Goal: Task Accomplishment & Management: Use online tool/utility

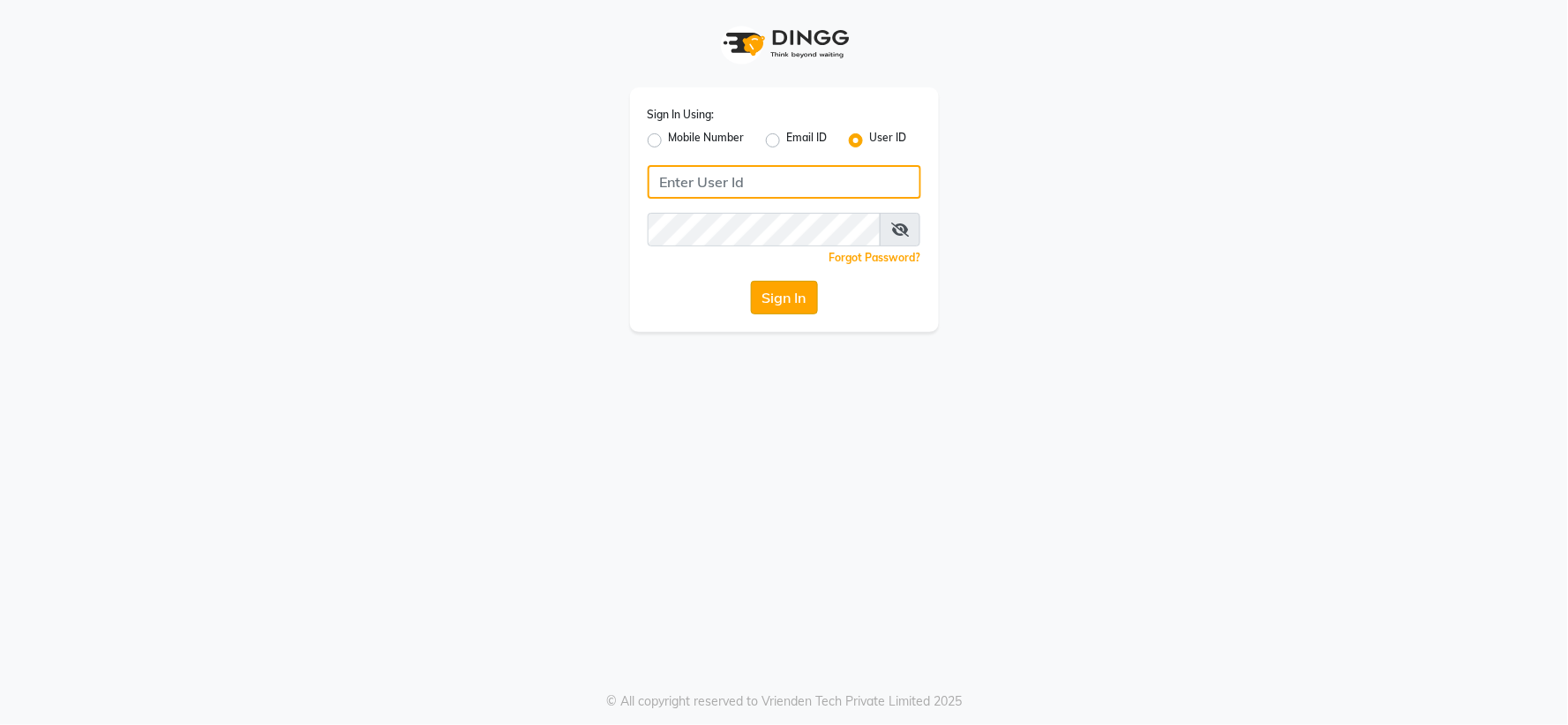
type input "giaas123"
click at [779, 299] on button "Sign In" at bounding box center [784, 297] width 67 height 33
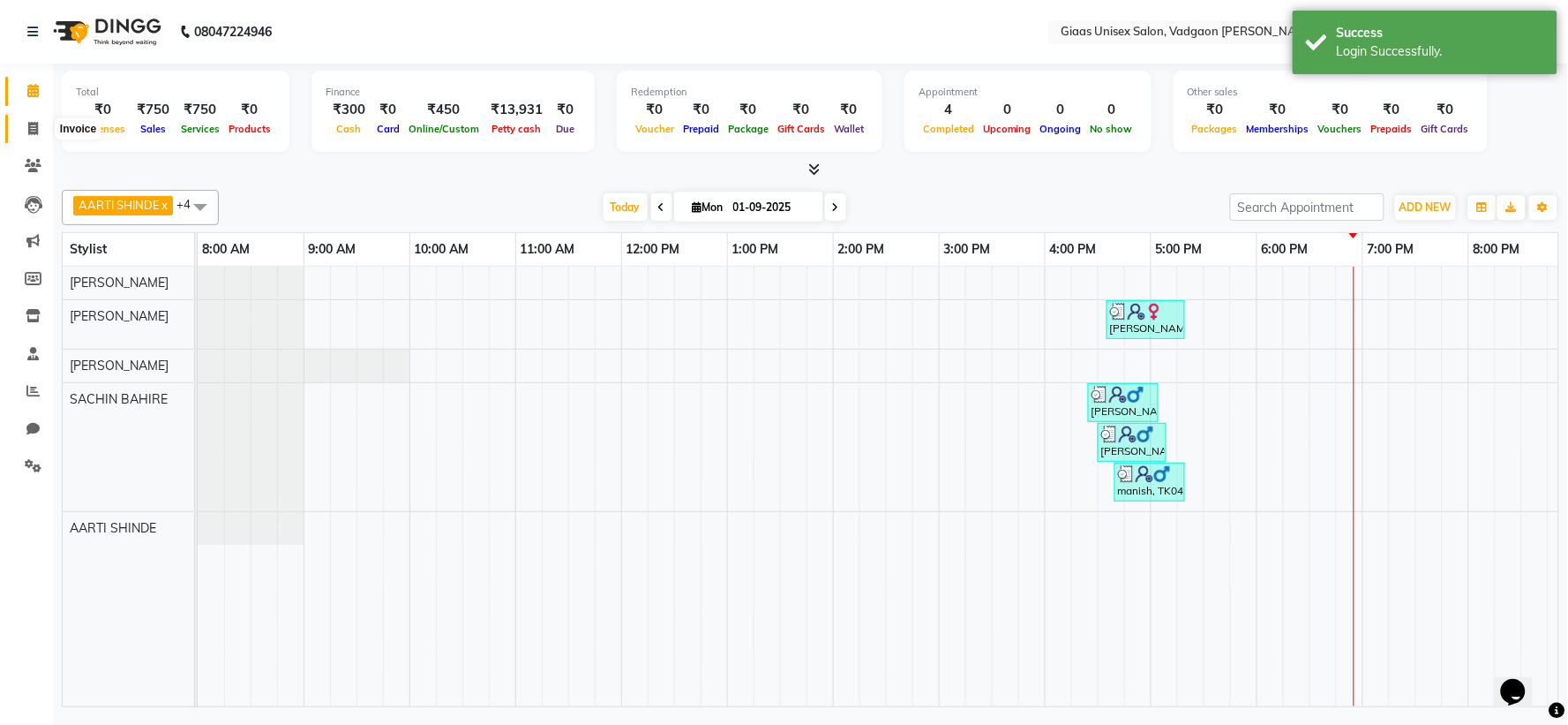
click at [30, 130] on icon at bounding box center [33, 128] width 10 height 14
select select "service"
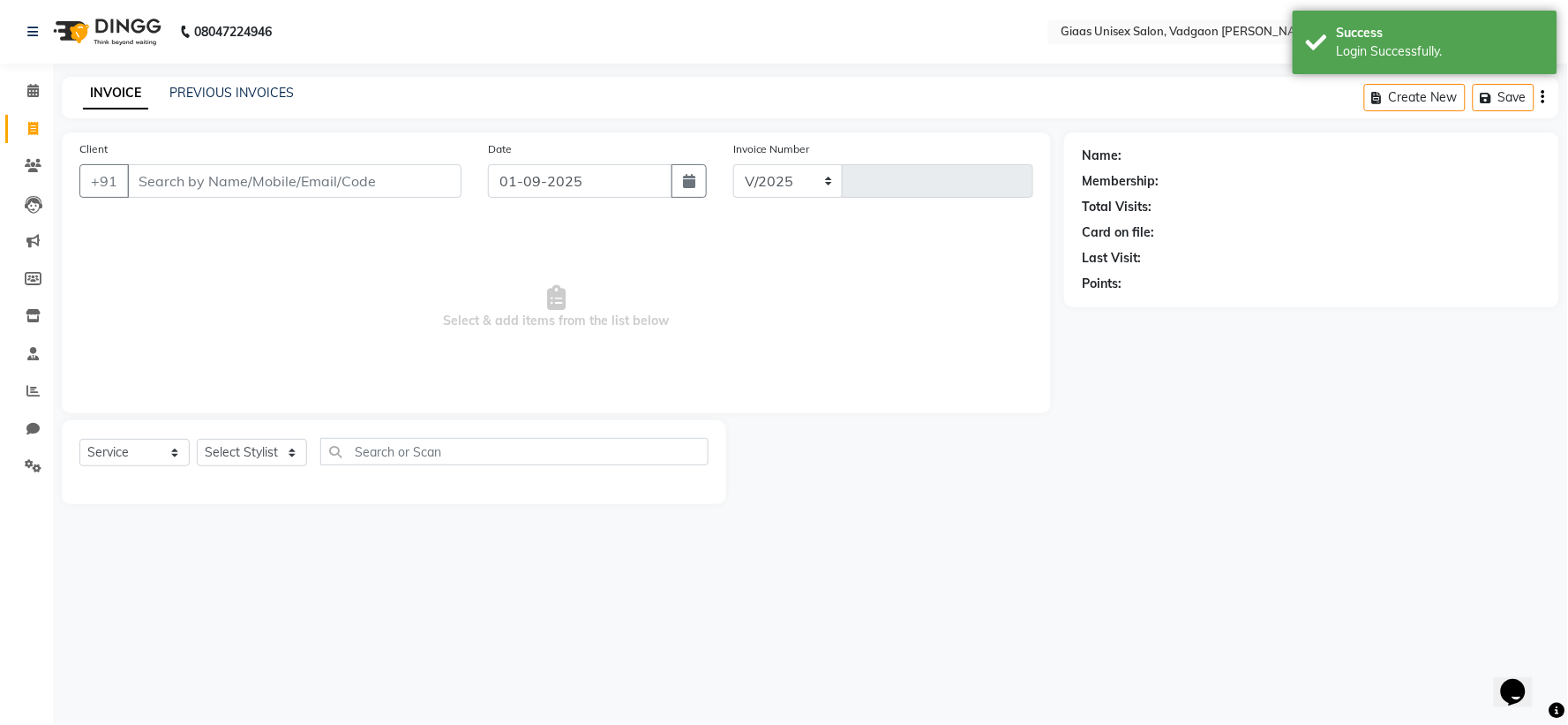
select select "8007"
type input "1773"
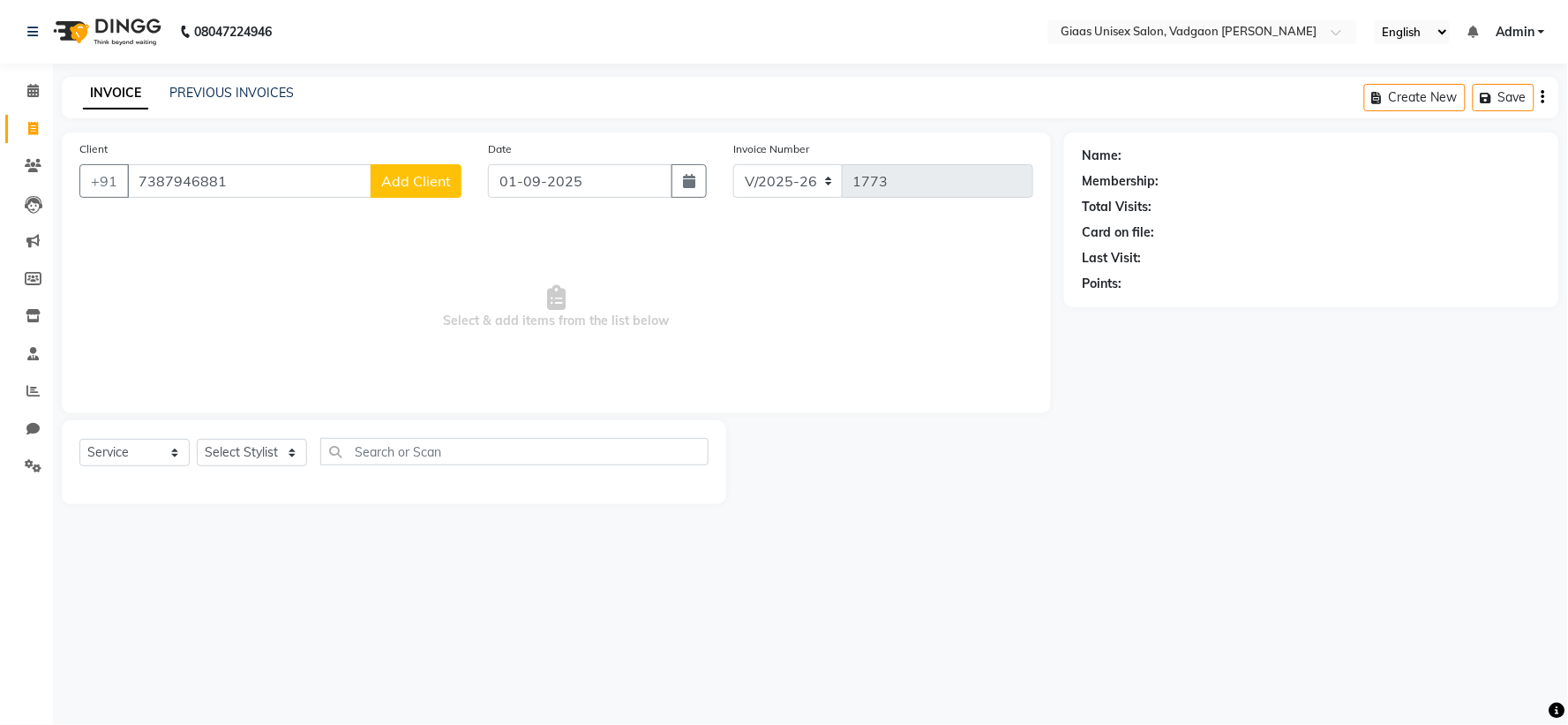
type input "7387946881"
click at [385, 181] on span "Add Client" at bounding box center [416, 181] width 70 height 18
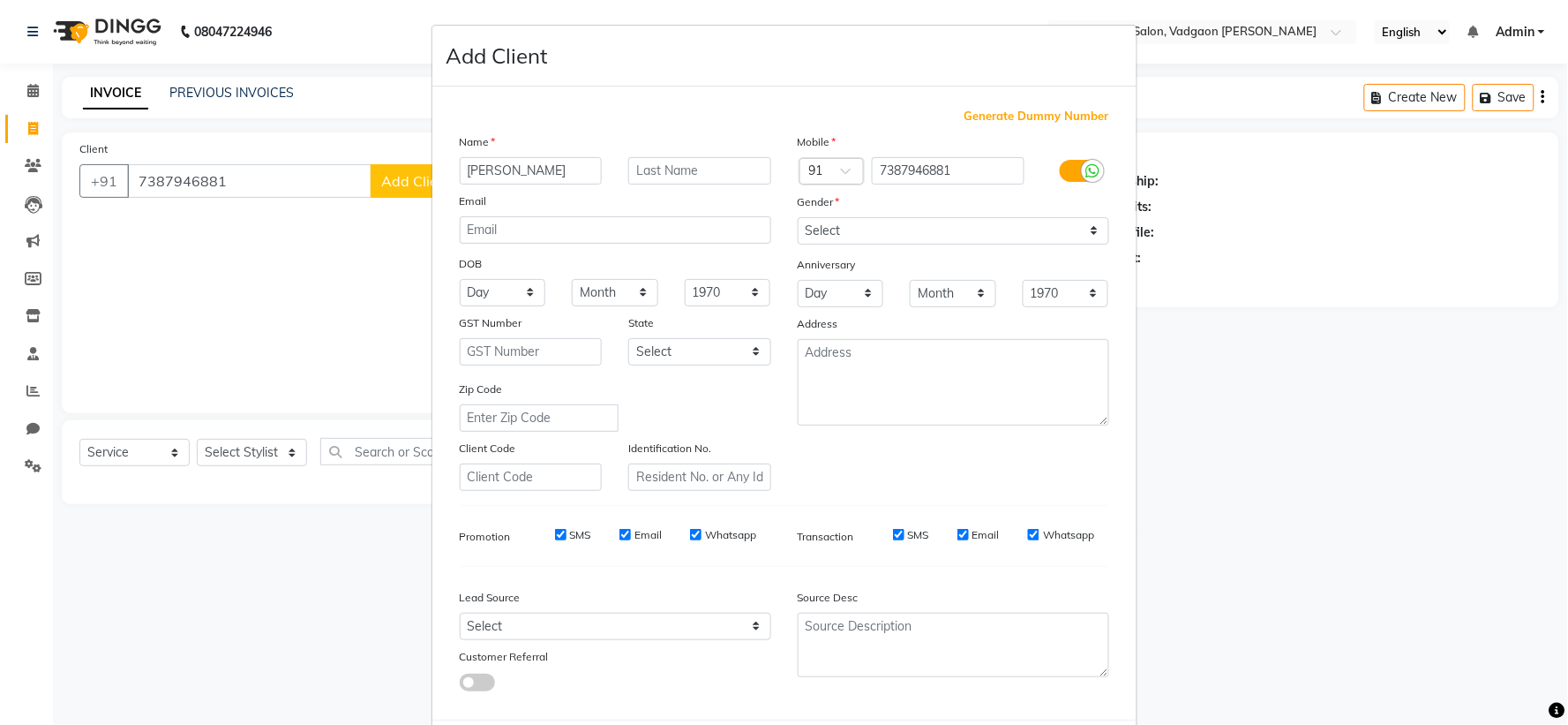
type input "[PERSON_NAME]"
click at [675, 165] on input "text" at bounding box center [699, 170] width 143 height 27
type input "[PERSON_NAME]"
click at [909, 224] on select "Select [DEMOGRAPHIC_DATA] [DEMOGRAPHIC_DATA] Other Prefer Not To Say" at bounding box center [953, 231] width 311 height 27
select select "[DEMOGRAPHIC_DATA]"
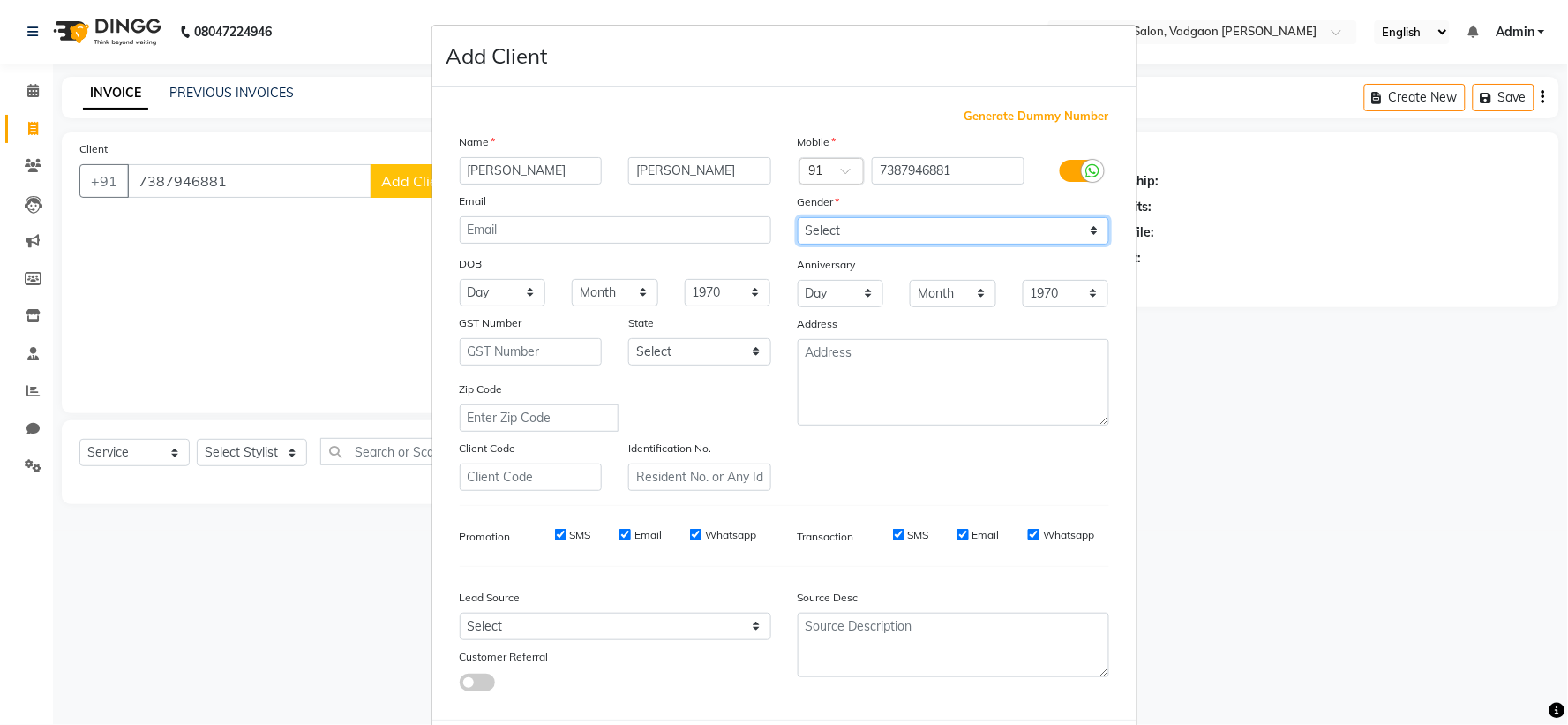
click at [798, 217] on select "Select [DEMOGRAPHIC_DATA] [DEMOGRAPHIC_DATA] Other Prefer Not To Say" at bounding box center [953, 231] width 311 height 27
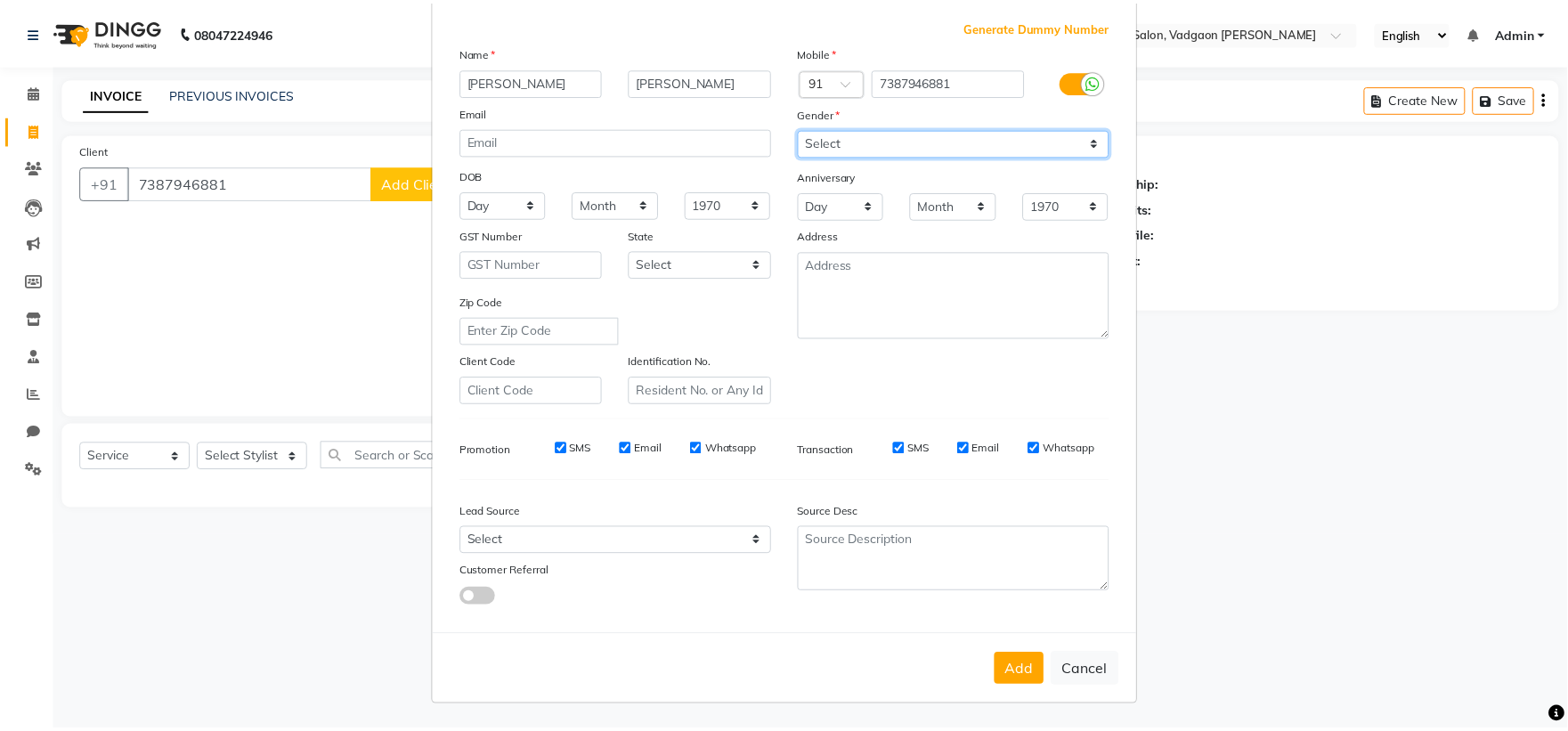
scroll to position [91, 0]
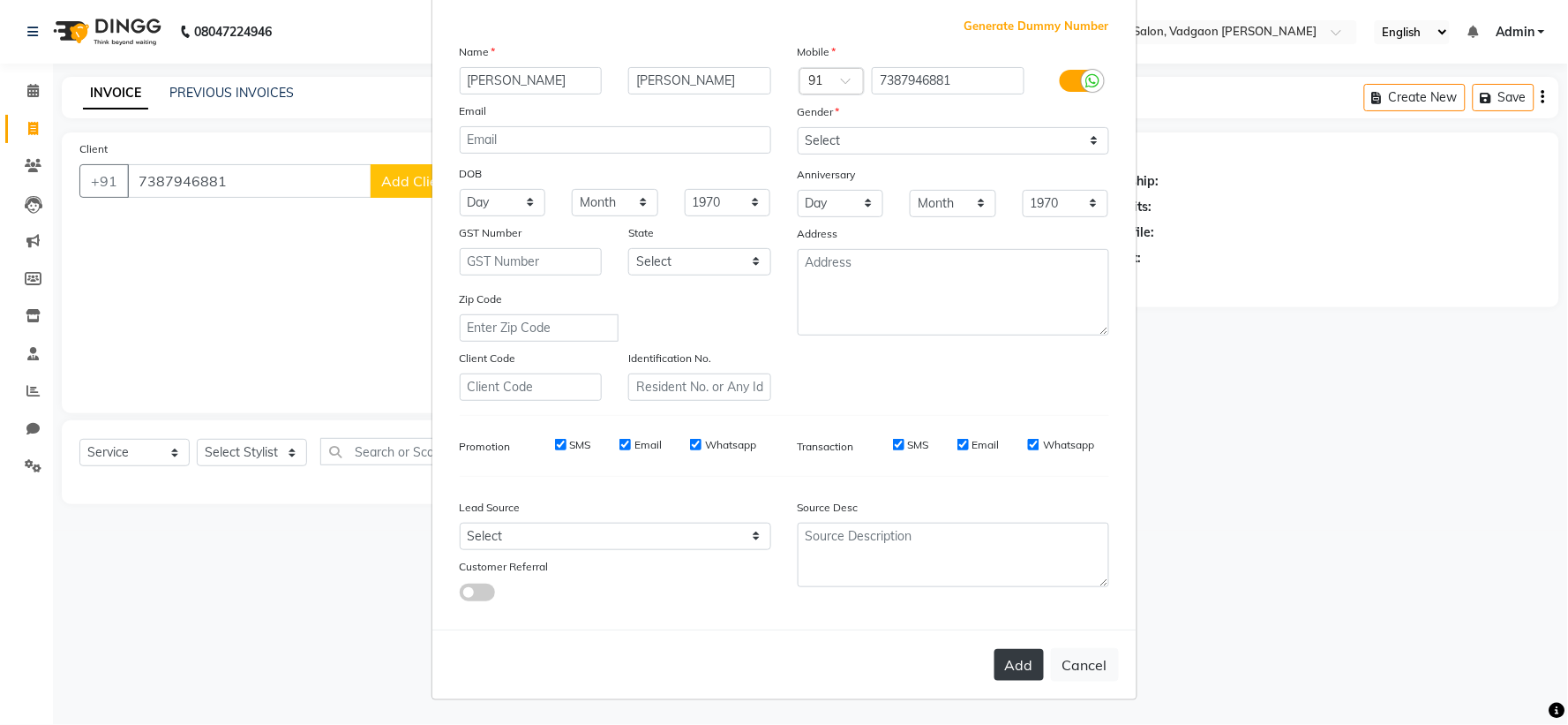
click at [1000, 669] on button "Add" at bounding box center [1018, 665] width 50 height 32
select select
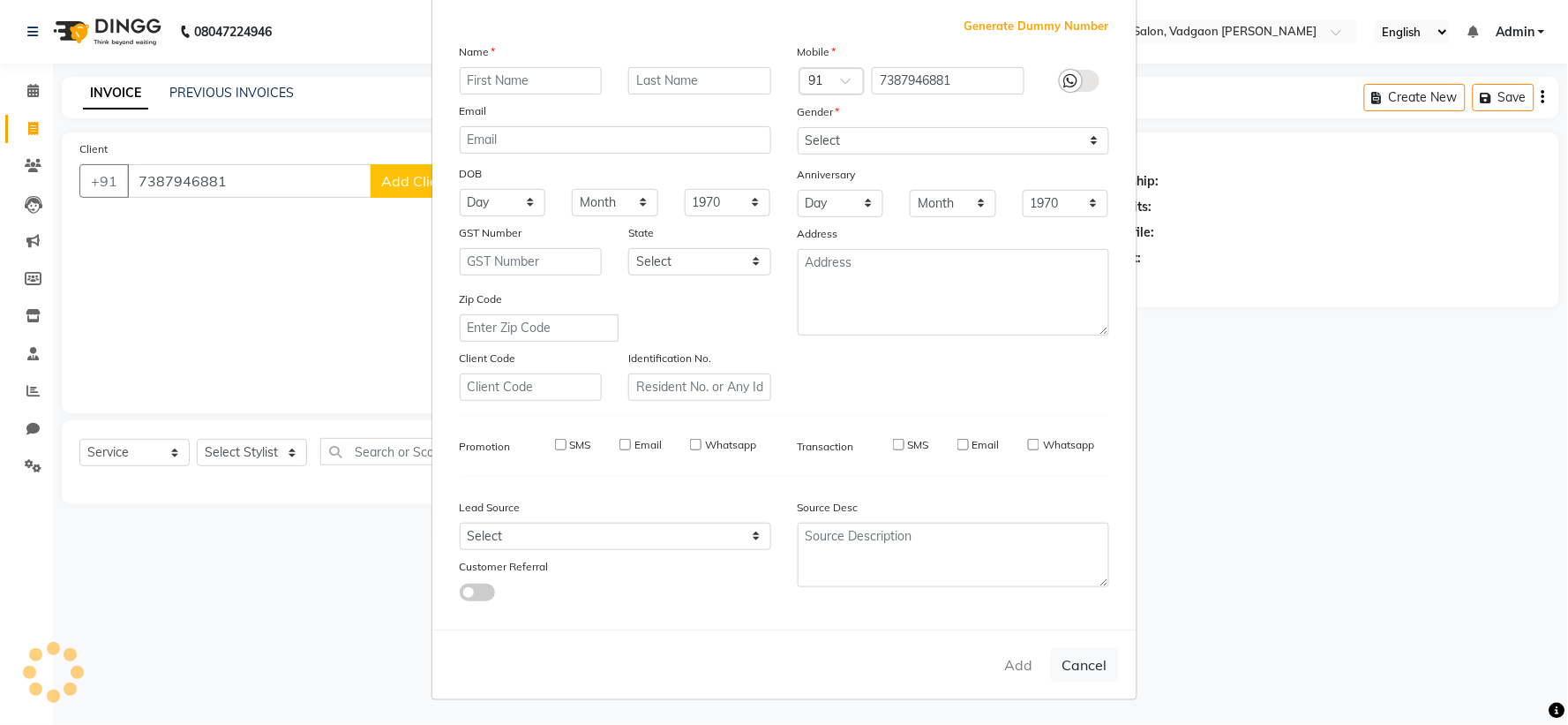
select select
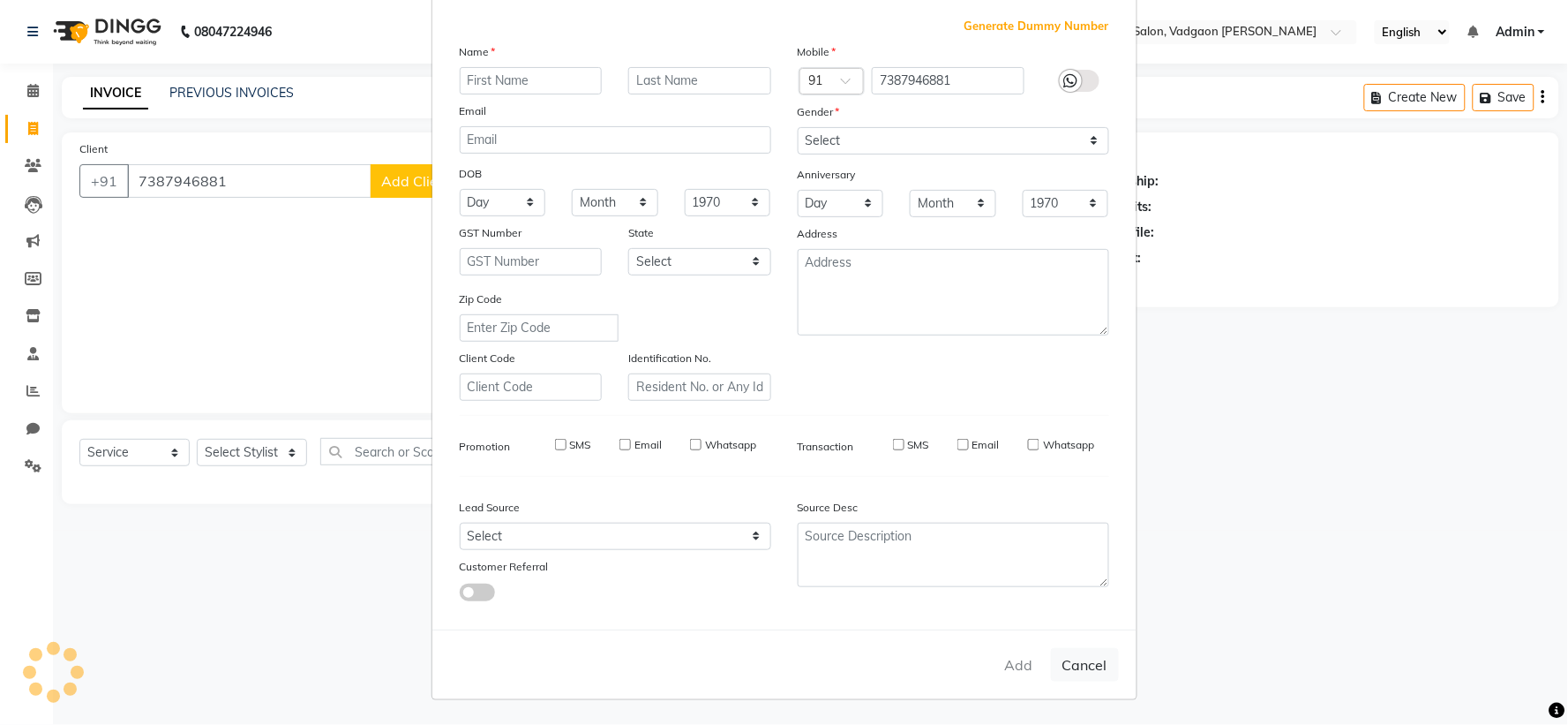
checkbox input "false"
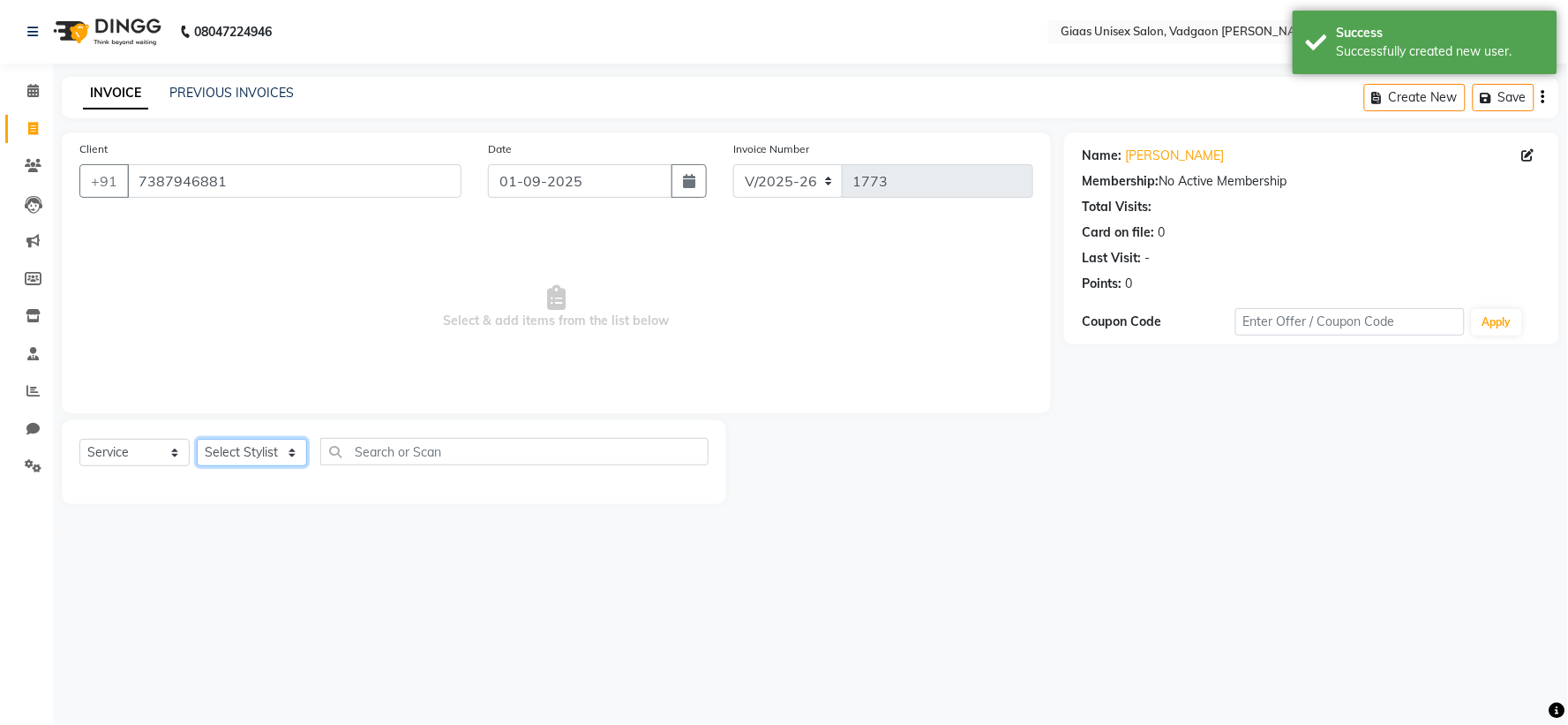
click at [266, 456] on select "Select Stylist [PERSON_NAME] [PERSON_NAME] [PERSON_NAME] [PERSON_NAME] [PERSON_…" at bounding box center [251, 453] width 110 height 27
select select "85531"
click at [196, 440] on select "Select Stylist [PERSON_NAME] [PERSON_NAME] [PERSON_NAME] [PERSON_NAME] [PERSON_…" at bounding box center [251, 453] width 110 height 27
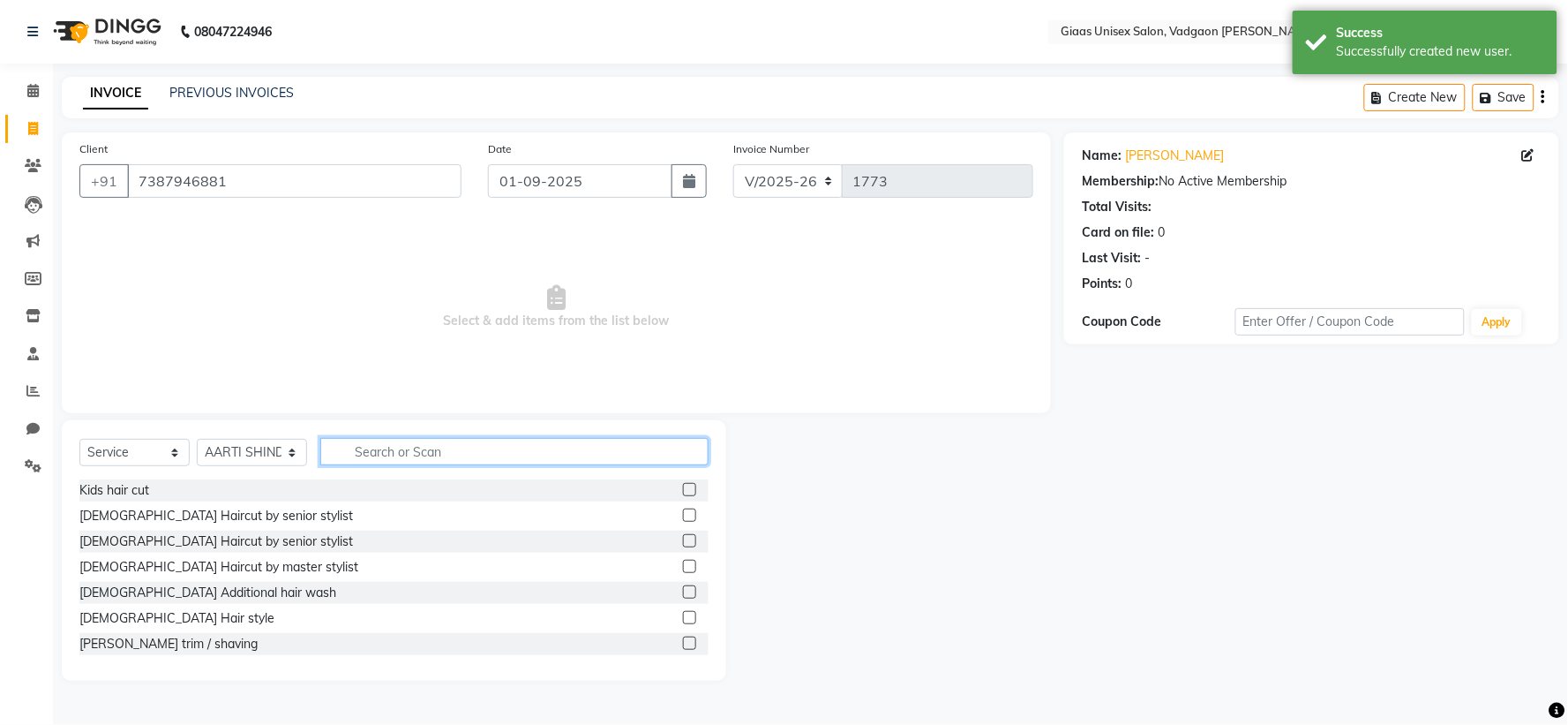
click at [403, 455] on input "text" at bounding box center [514, 452] width 388 height 27
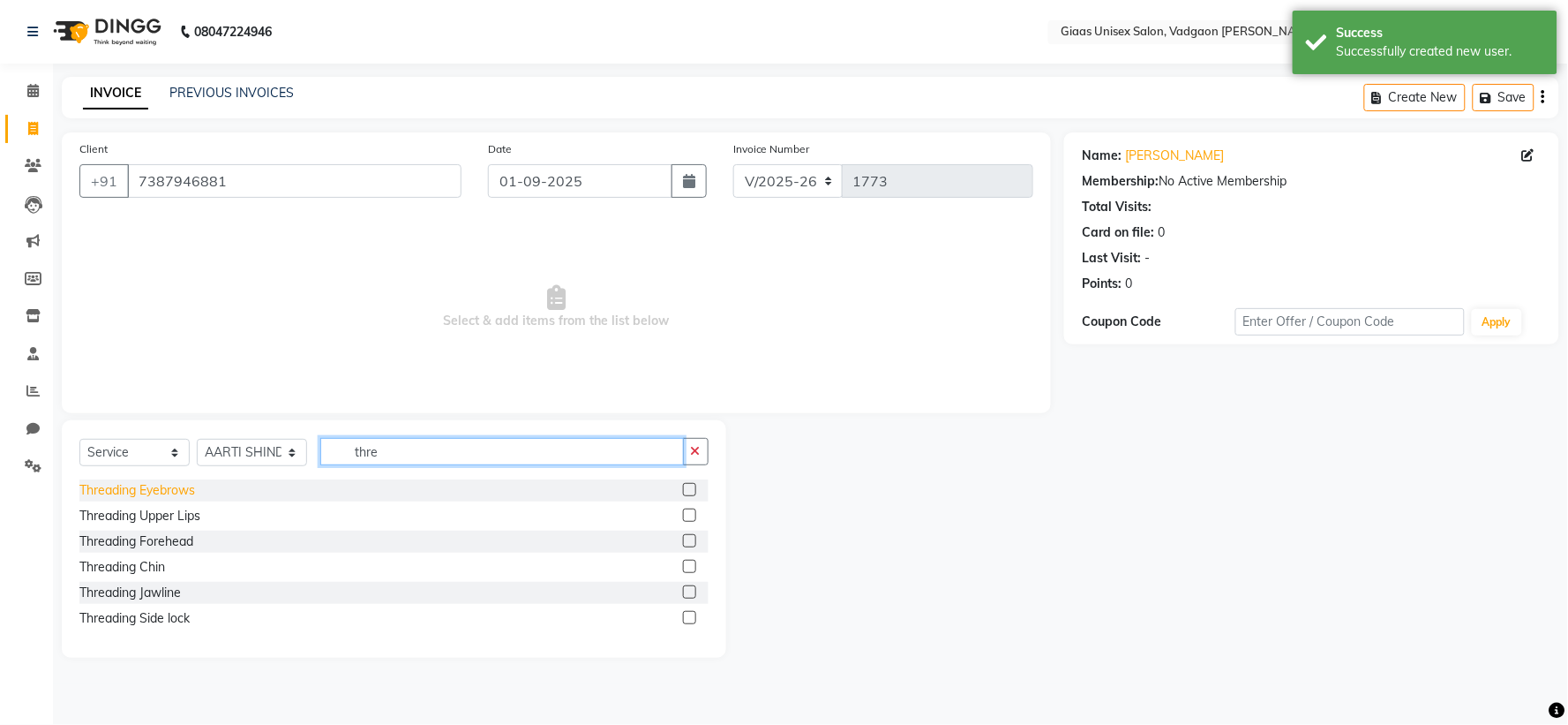
type input "thre"
click at [147, 489] on div "Threading Eyebrows" at bounding box center [137, 489] width 116 height 18
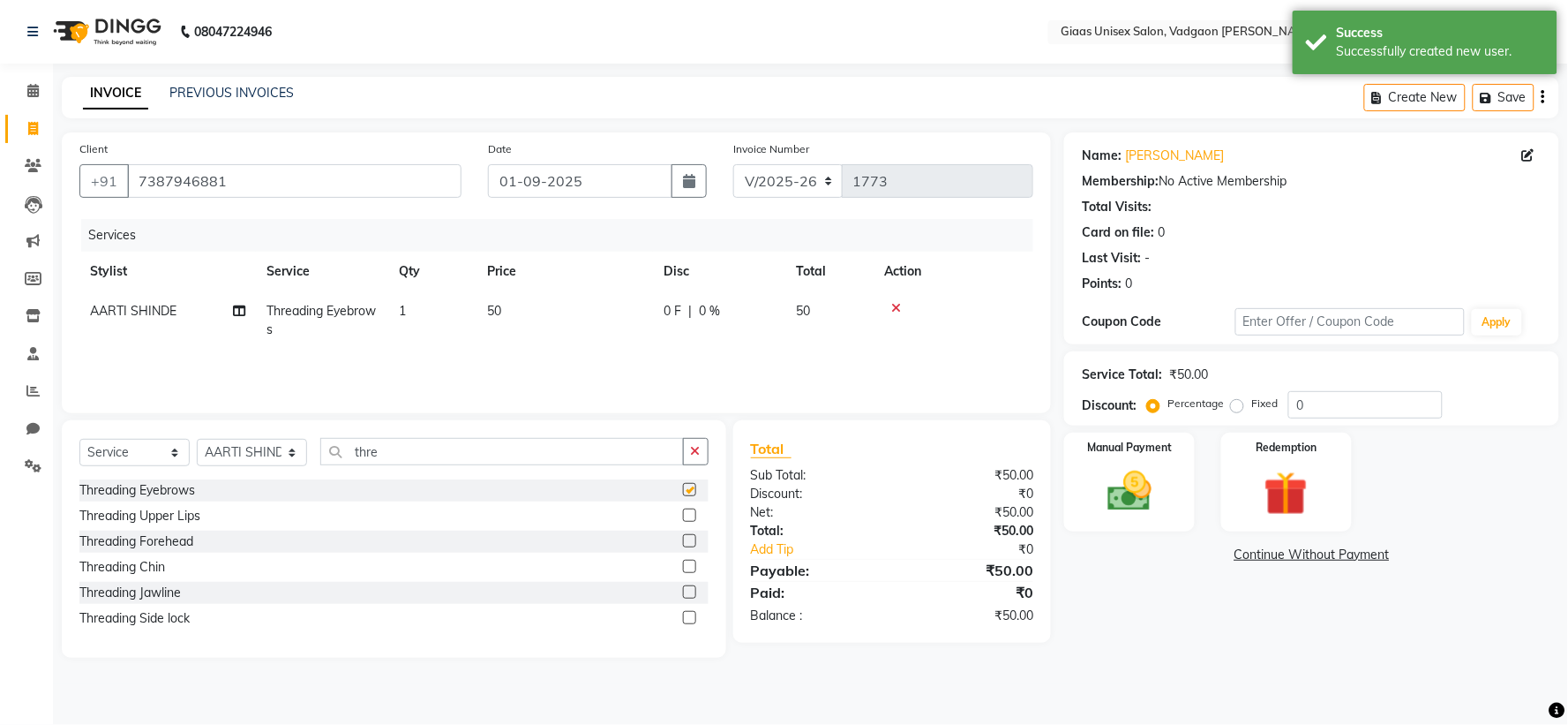
checkbox input "false"
click at [147, 509] on div "Threading Upper Lips" at bounding box center [140, 516] width 121 height 18
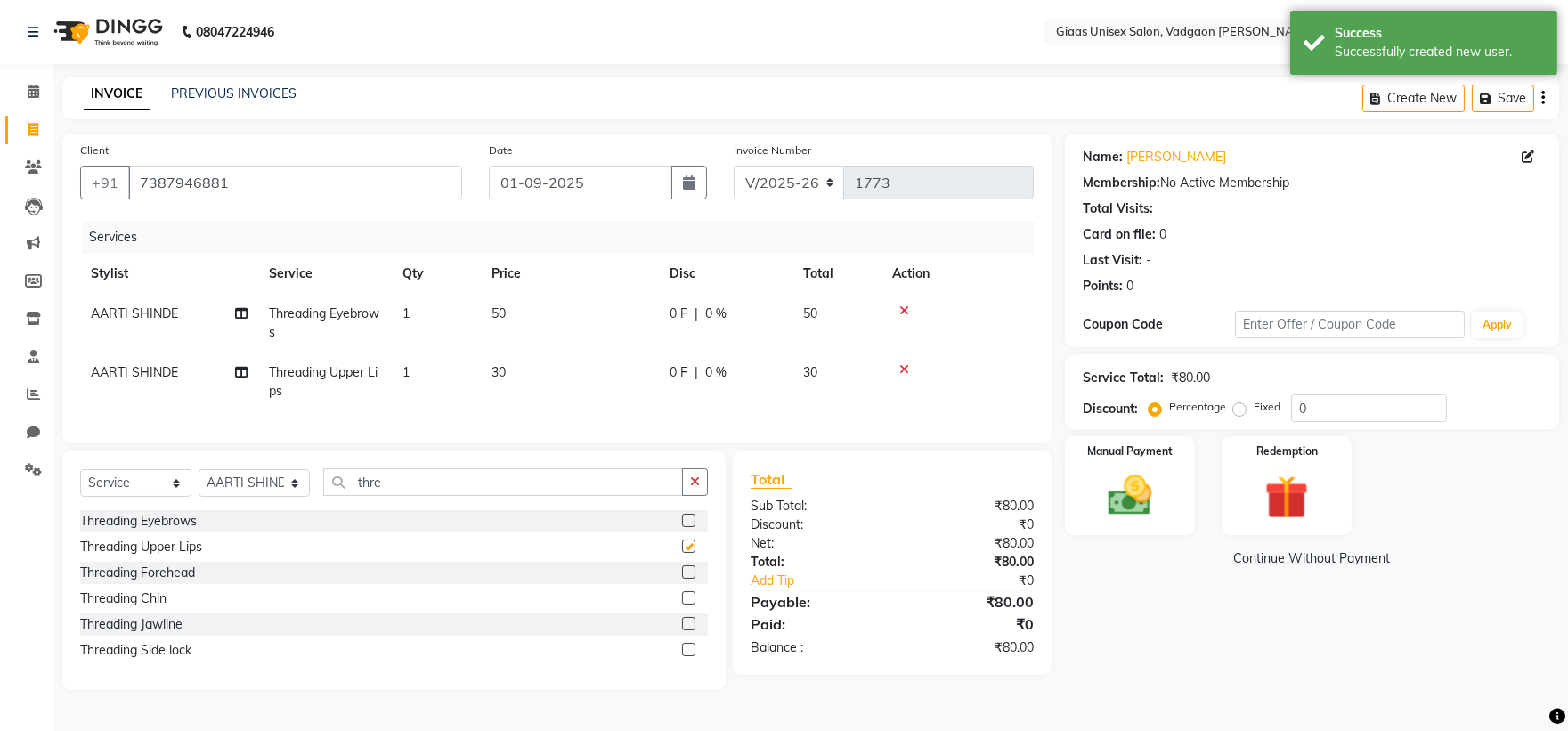
checkbox input "false"
click at [136, 580] on div "Threading Forehead" at bounding box center [137, 572] width 115 height 19
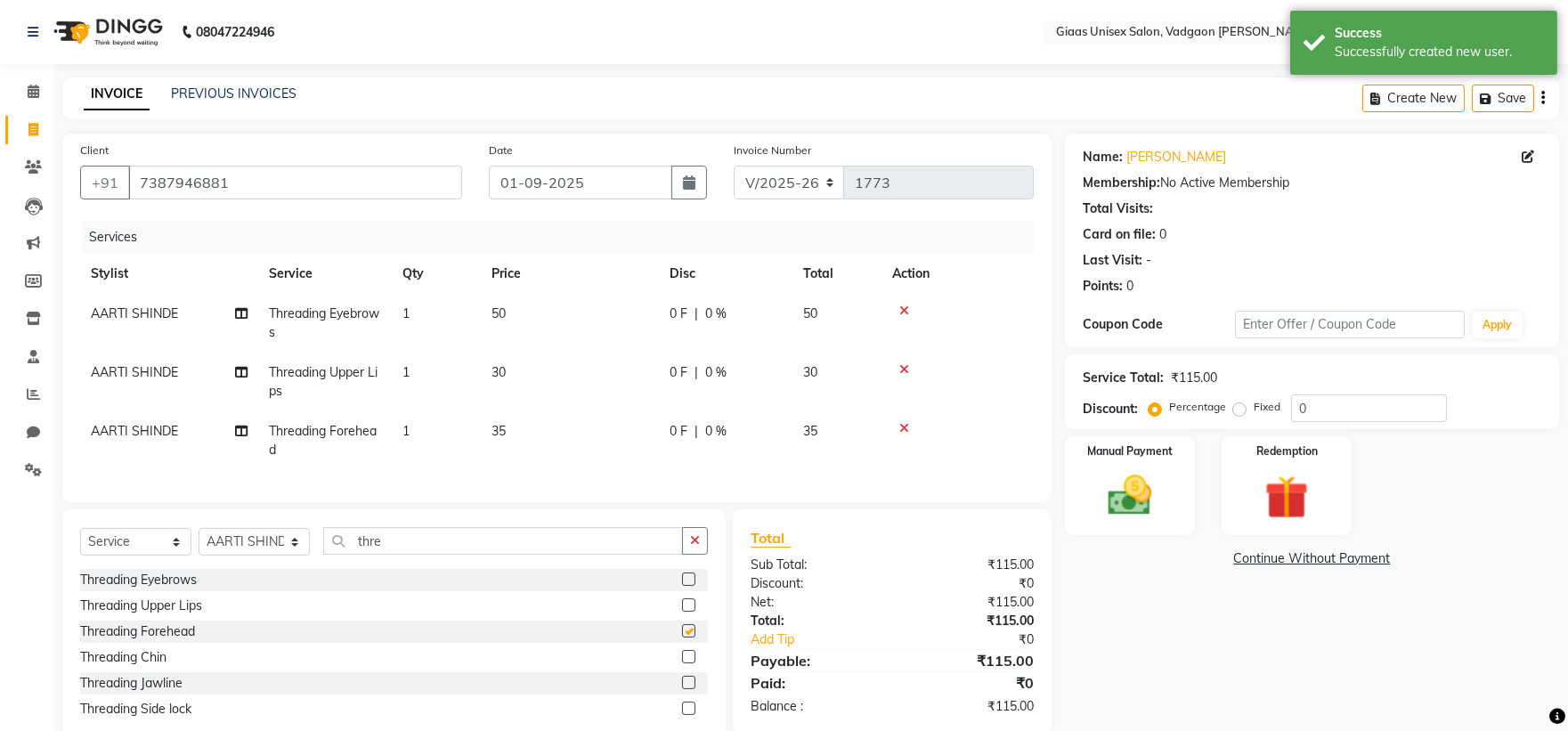
checkbox input "false"
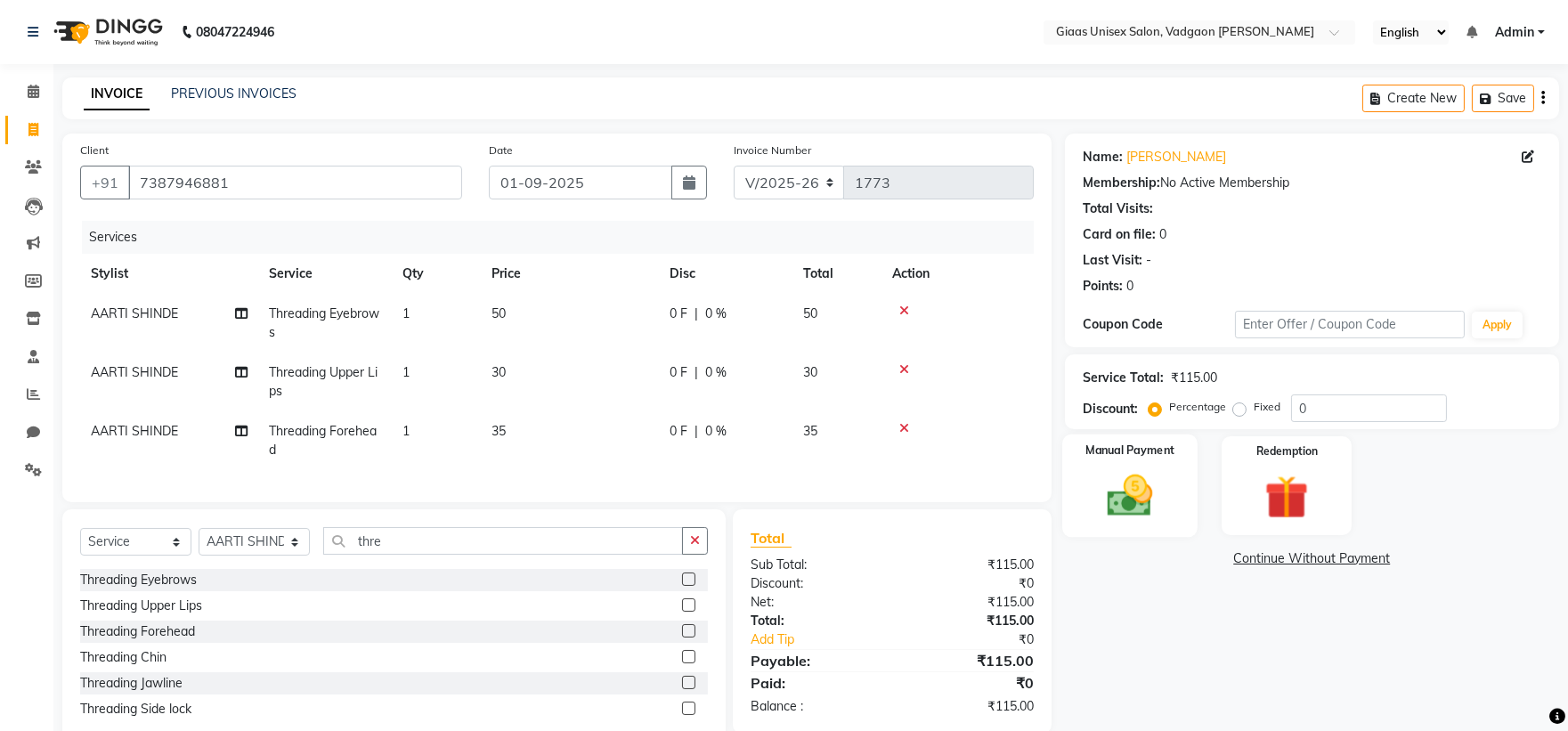
click at [1135, 511] on img at bounding box center [1129, 496] width 74 height 53
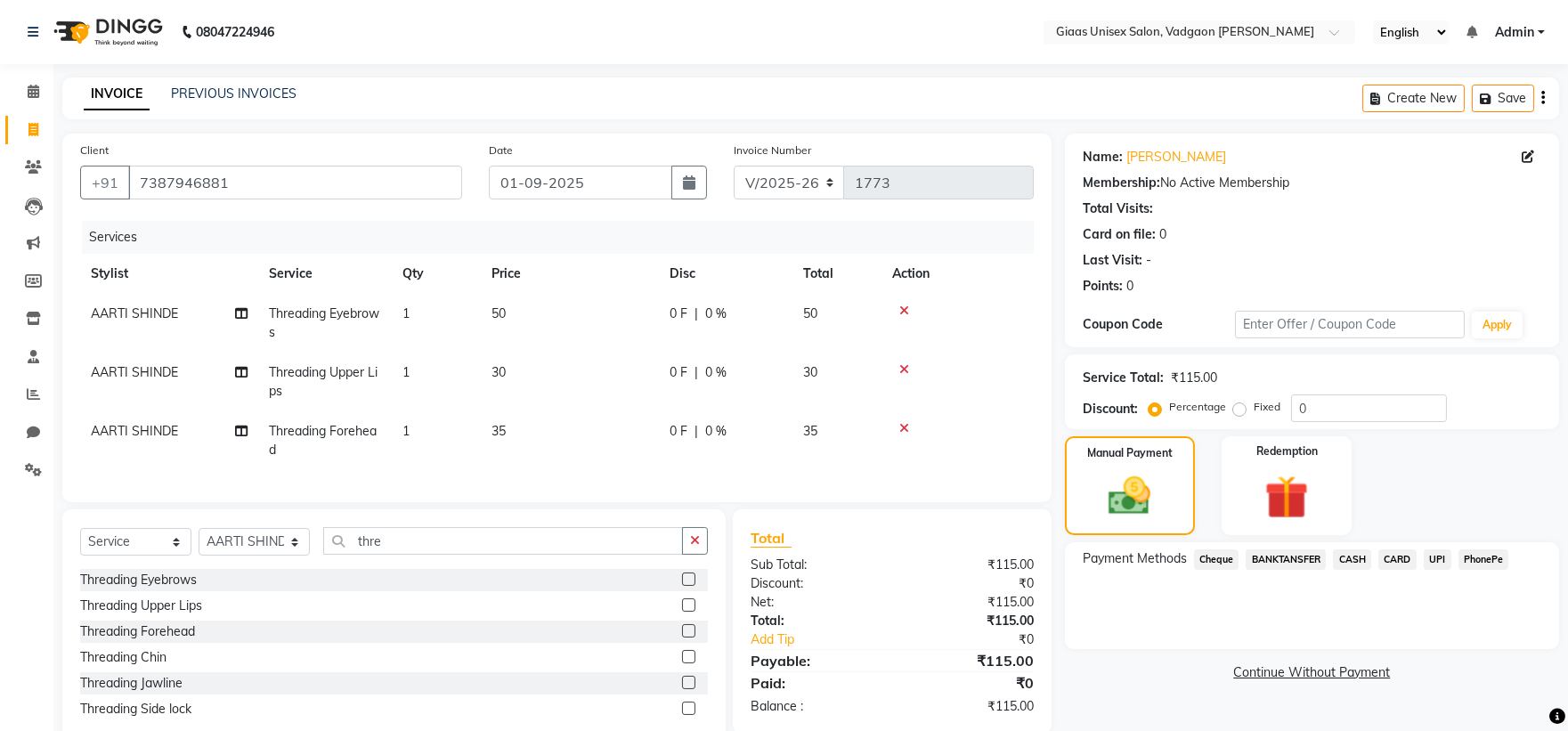
click at [1484, 557] on span "PhonePe" at bounding box center [1485, 559] width 51 height 21
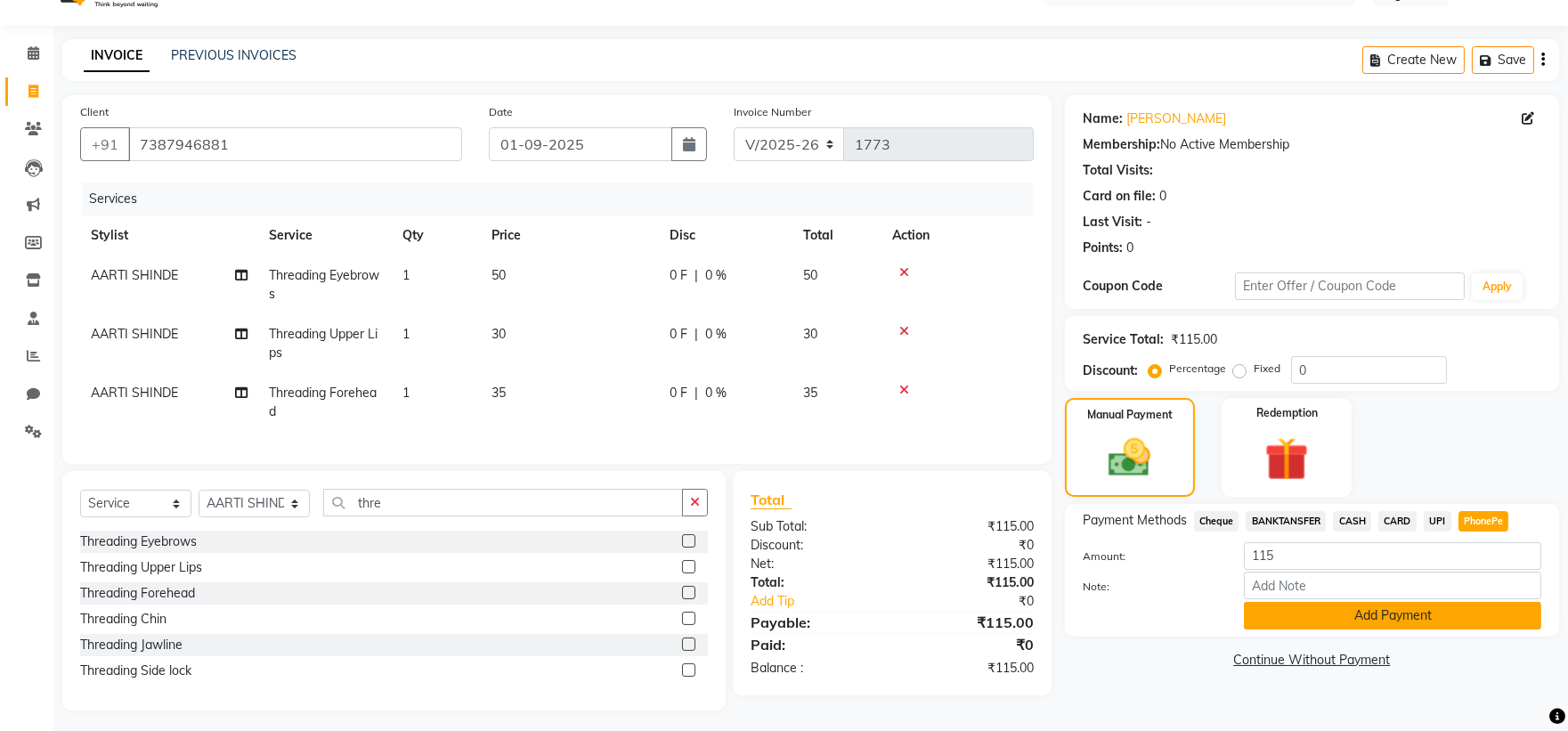
scroll to position [59, 0]
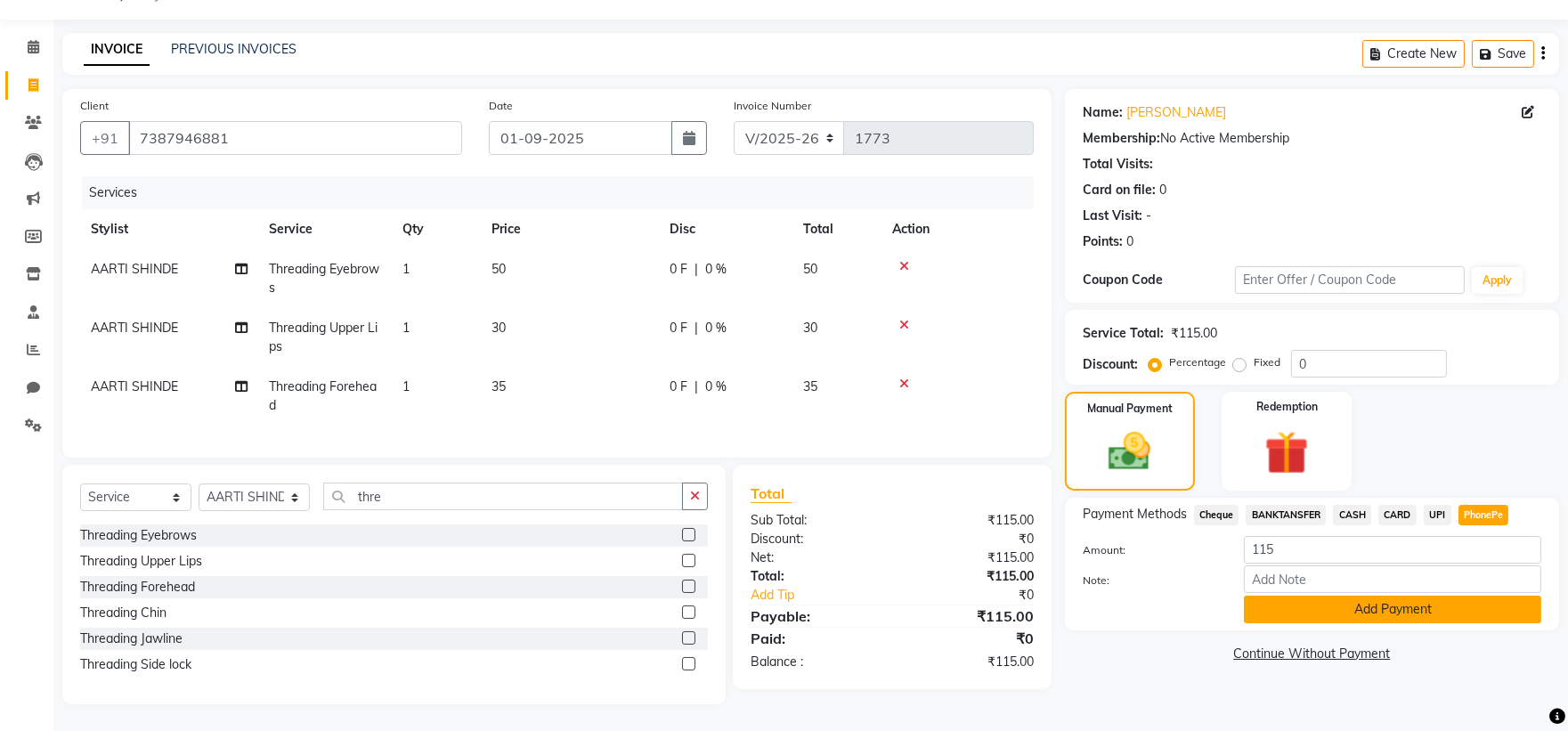
click at [1351, 607] on button "Add Payment" at bounding box center [1392, 609] width 297 height 27
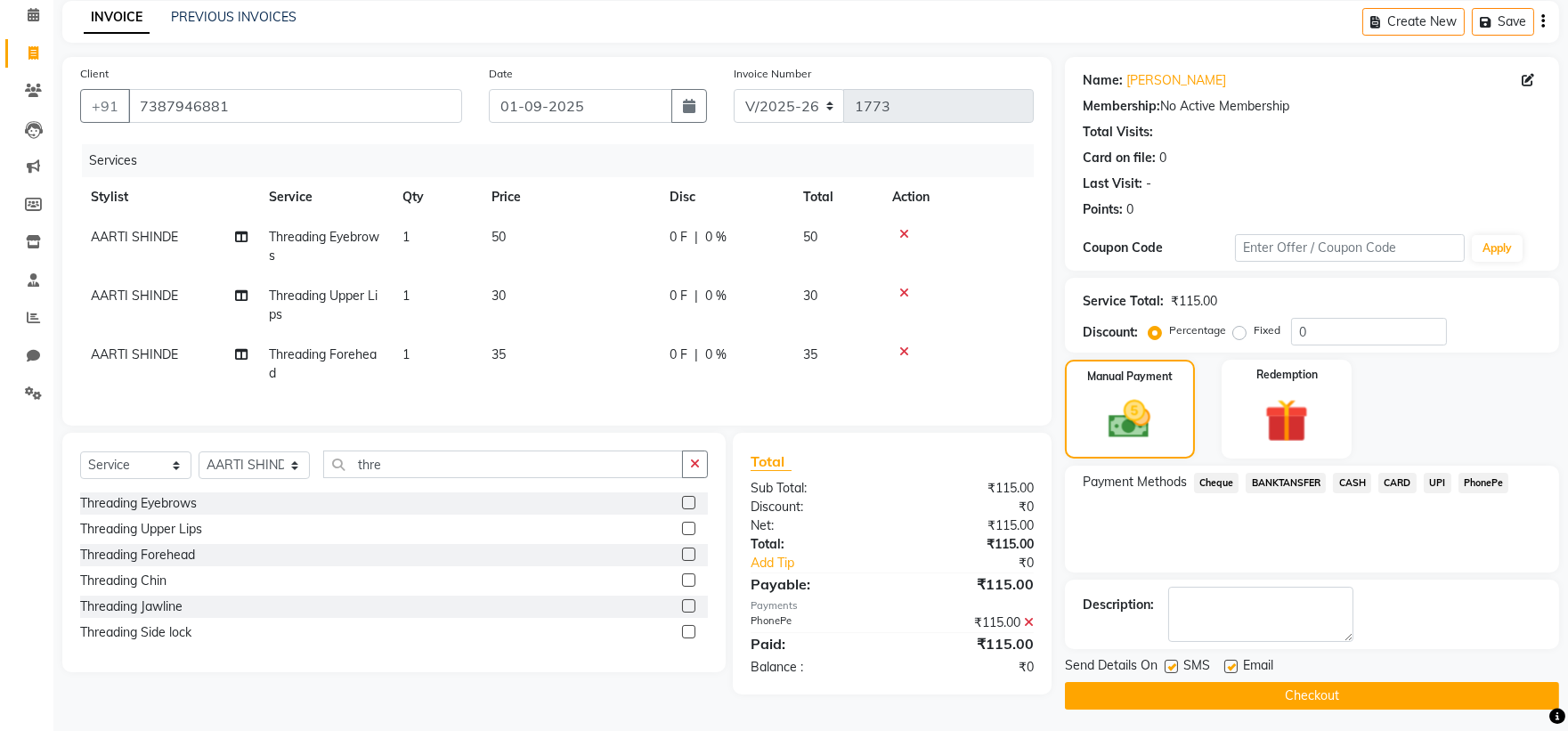
scroll to position [81, 0]
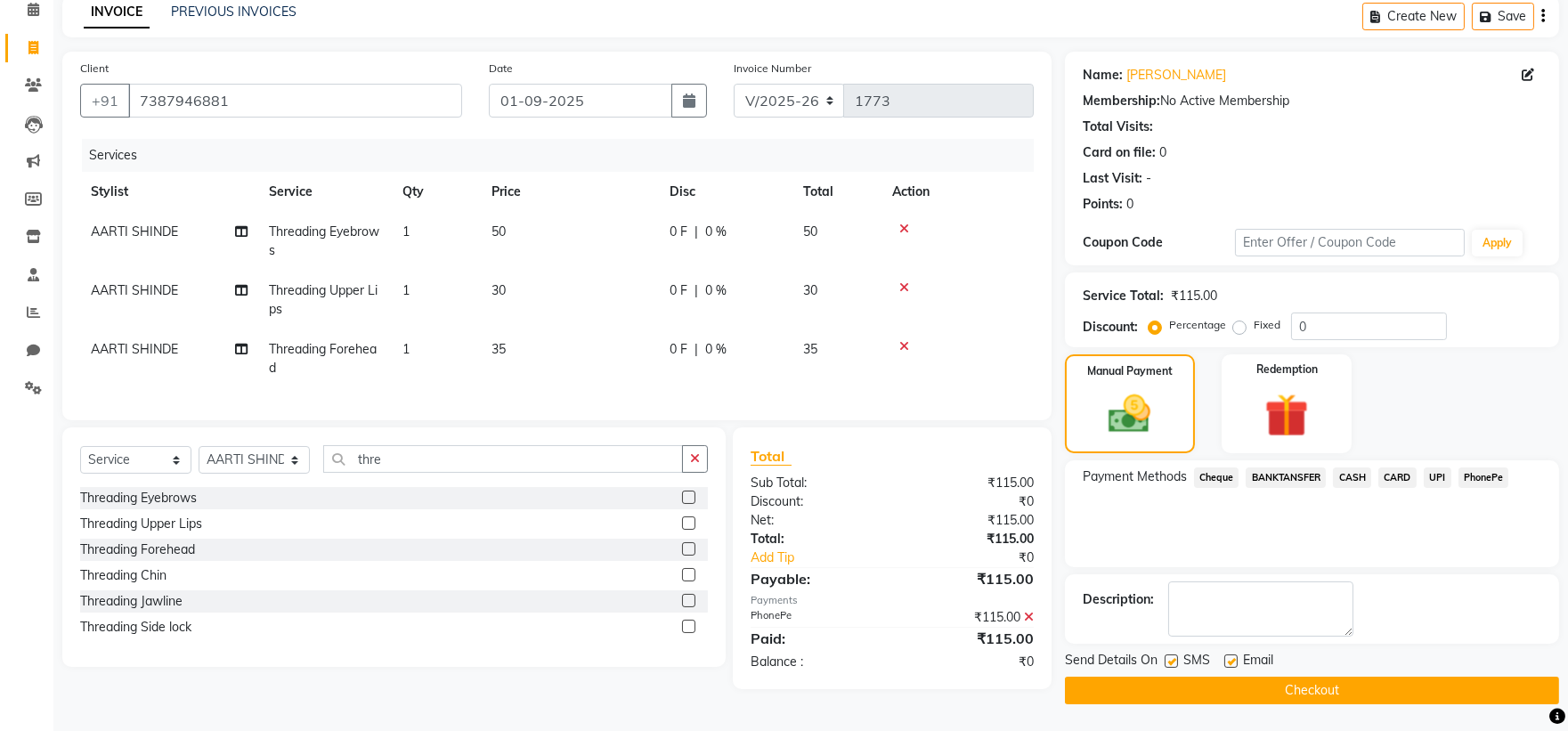
click at [1261, 698] on button "Checkout" at bounding box center [1312, 690] width 494 height 27
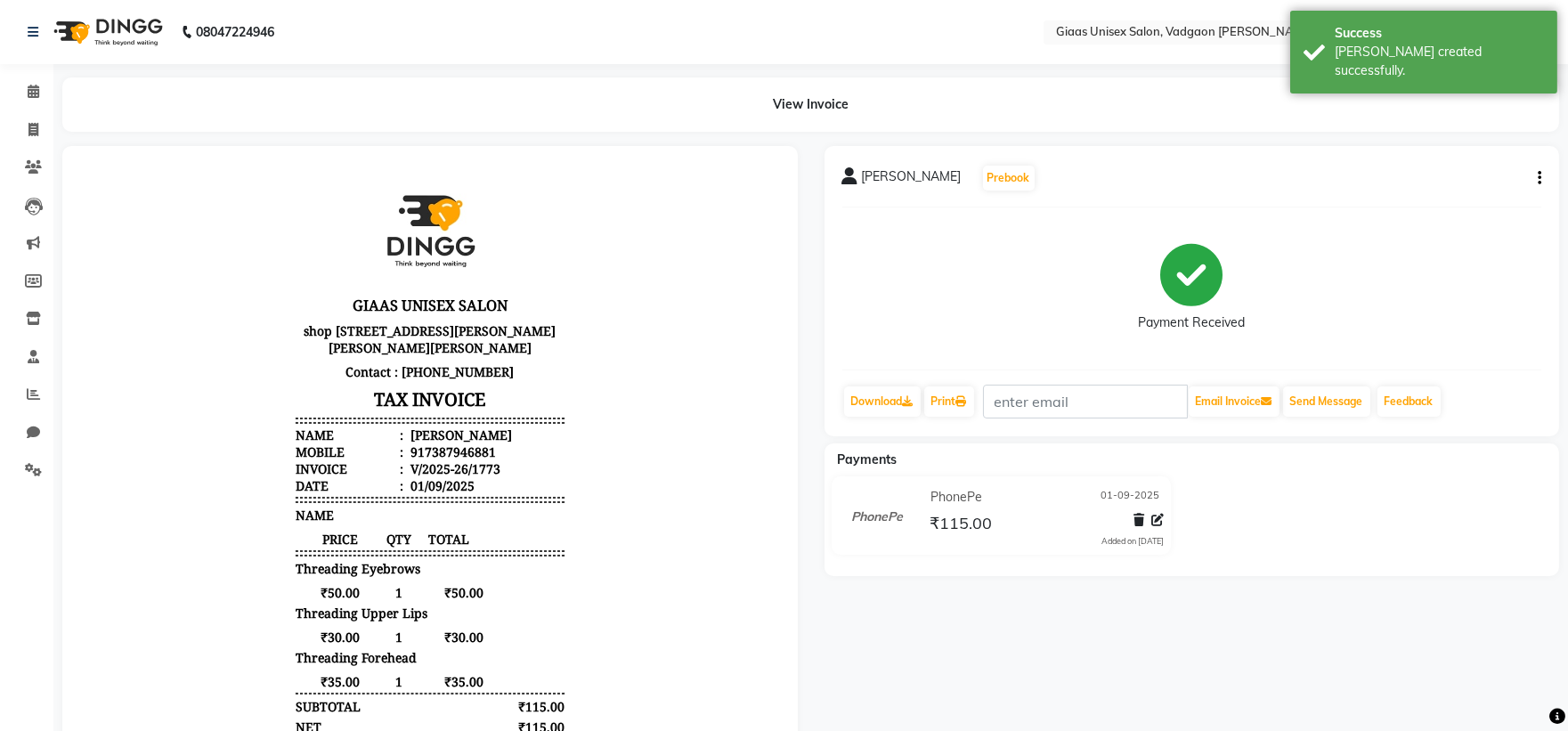
drag, startPoint x: 278, startPoint y: 599, endPoint x: 253, endPoint y: 591, distance: 26.2
click at [264, 596] on body "GIAAS UNISEX SALON [STREET_ADDRESS][PERSON_NAME][PERSON_NAME][PERSON_NAME] Cont…" at bounding box center [430, 526] width 685 height 712
click at [36, 126] on icon at bounding box center [33, 130] width 10 height 14
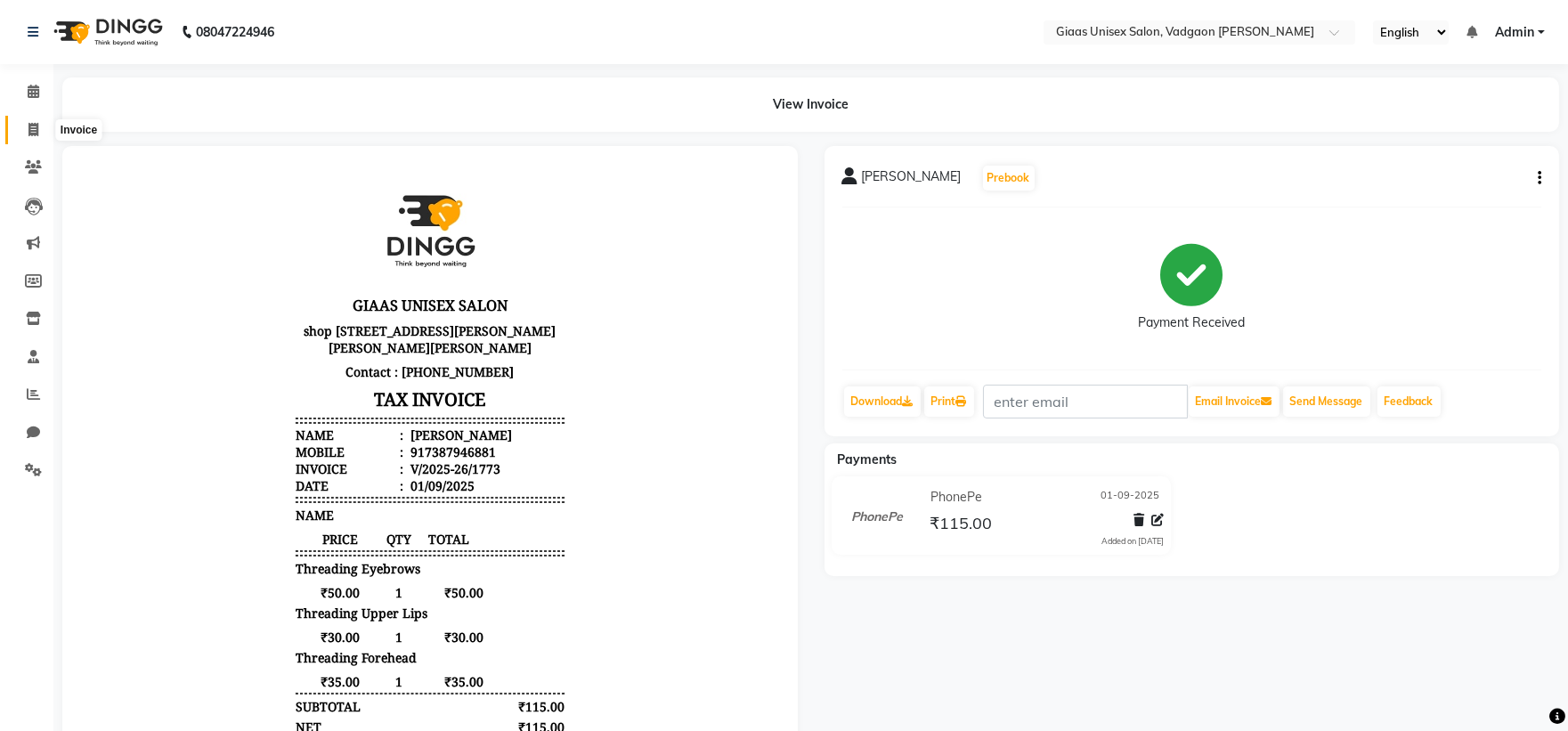
select select "service"
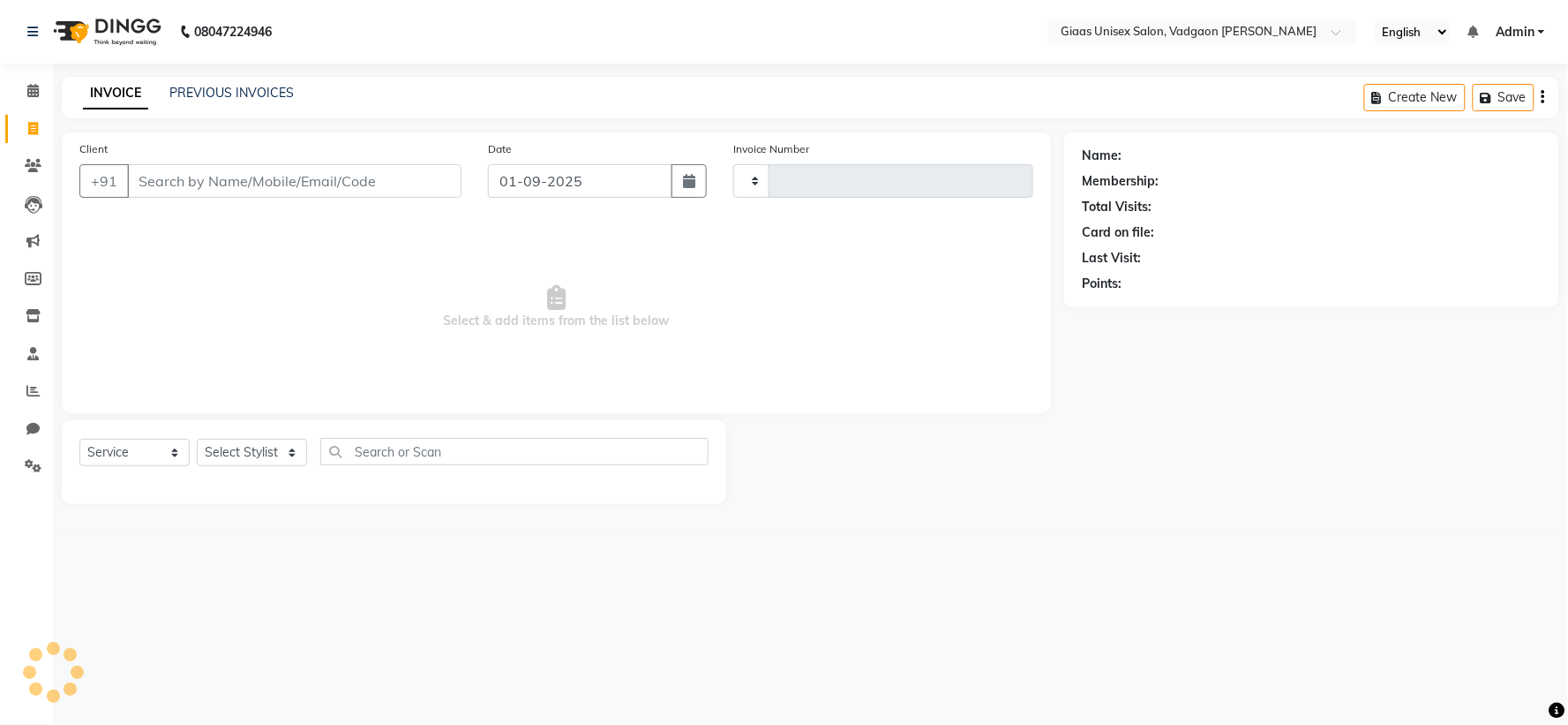
type input "1774"
select select "8007"
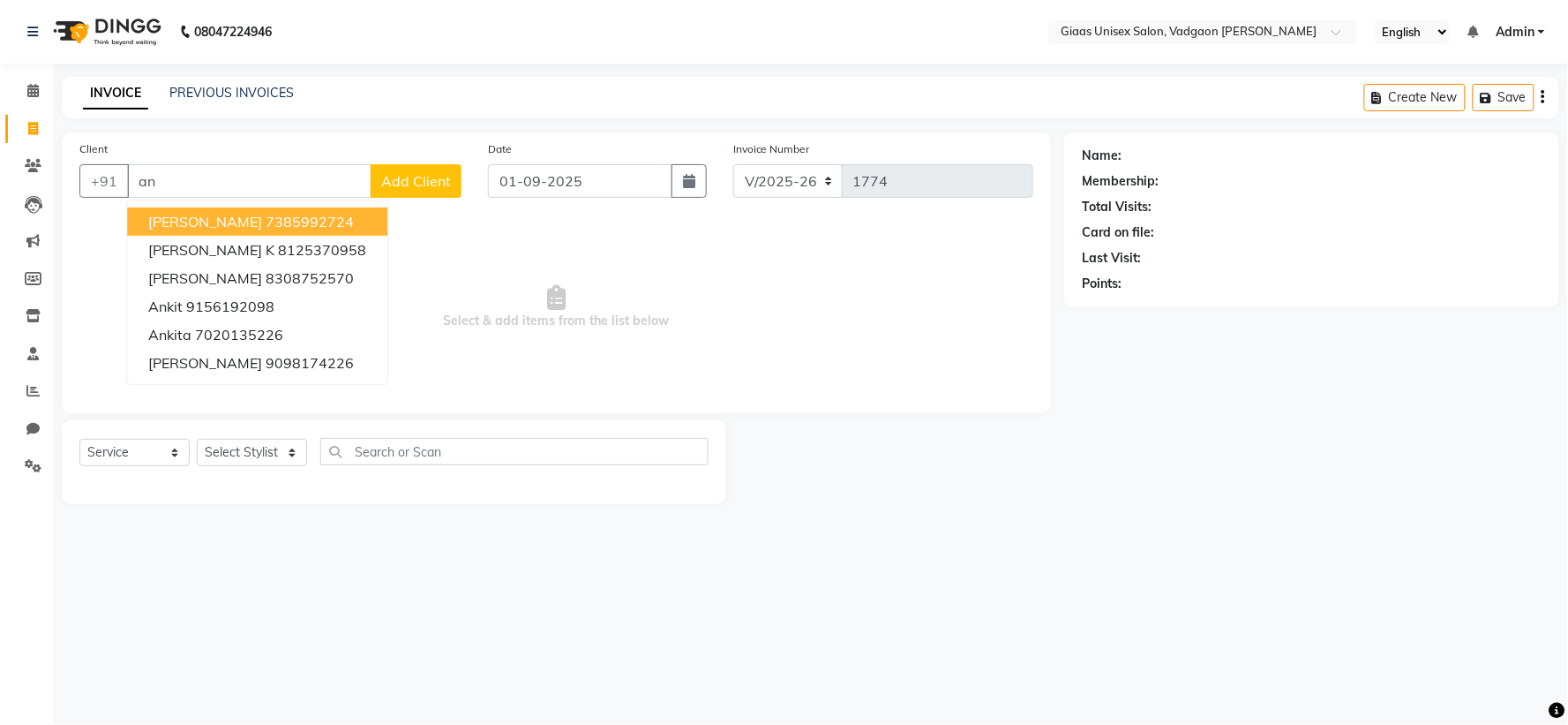
type input "a"
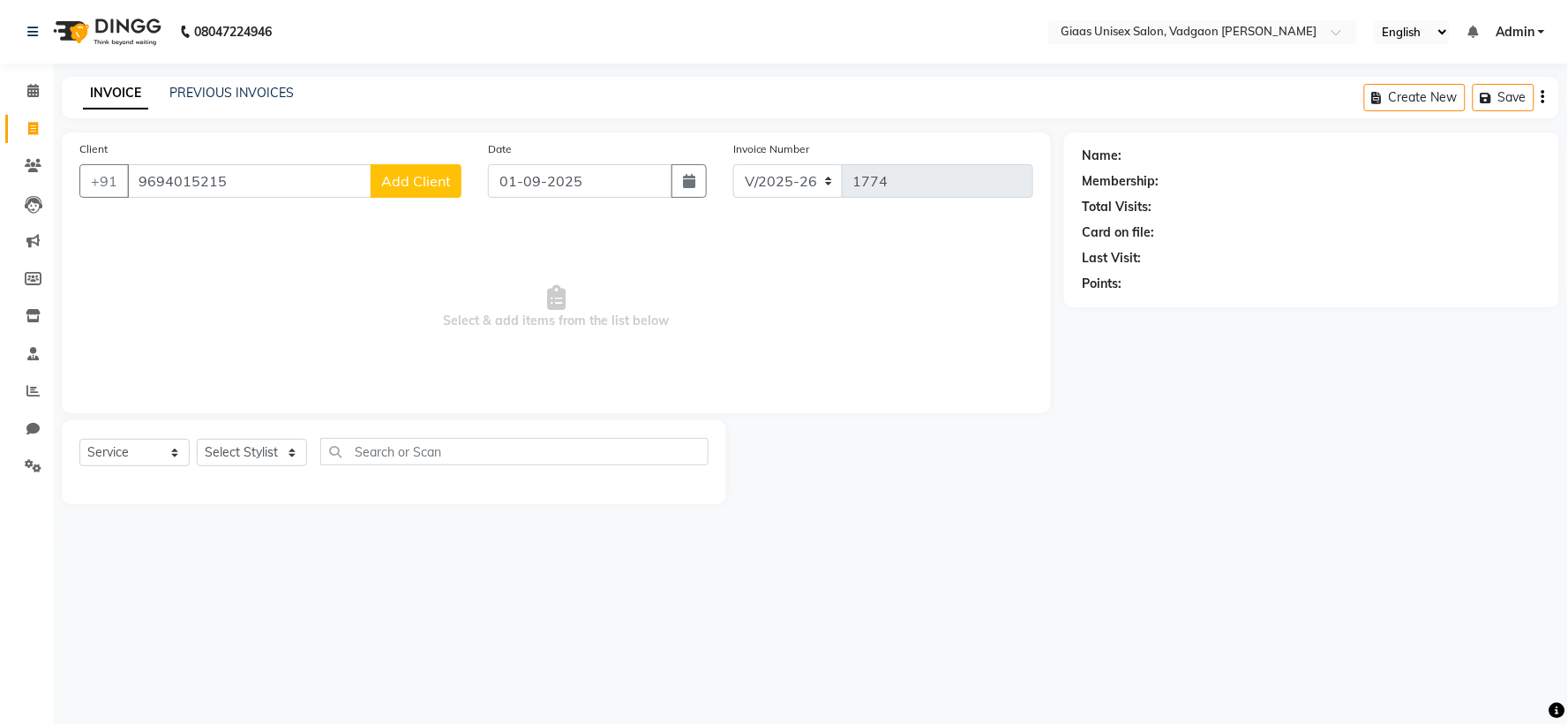
type input "9694015215"
click at [412, 168] on button "Add Client" at bounding box center [415, 181] width 90 height 33
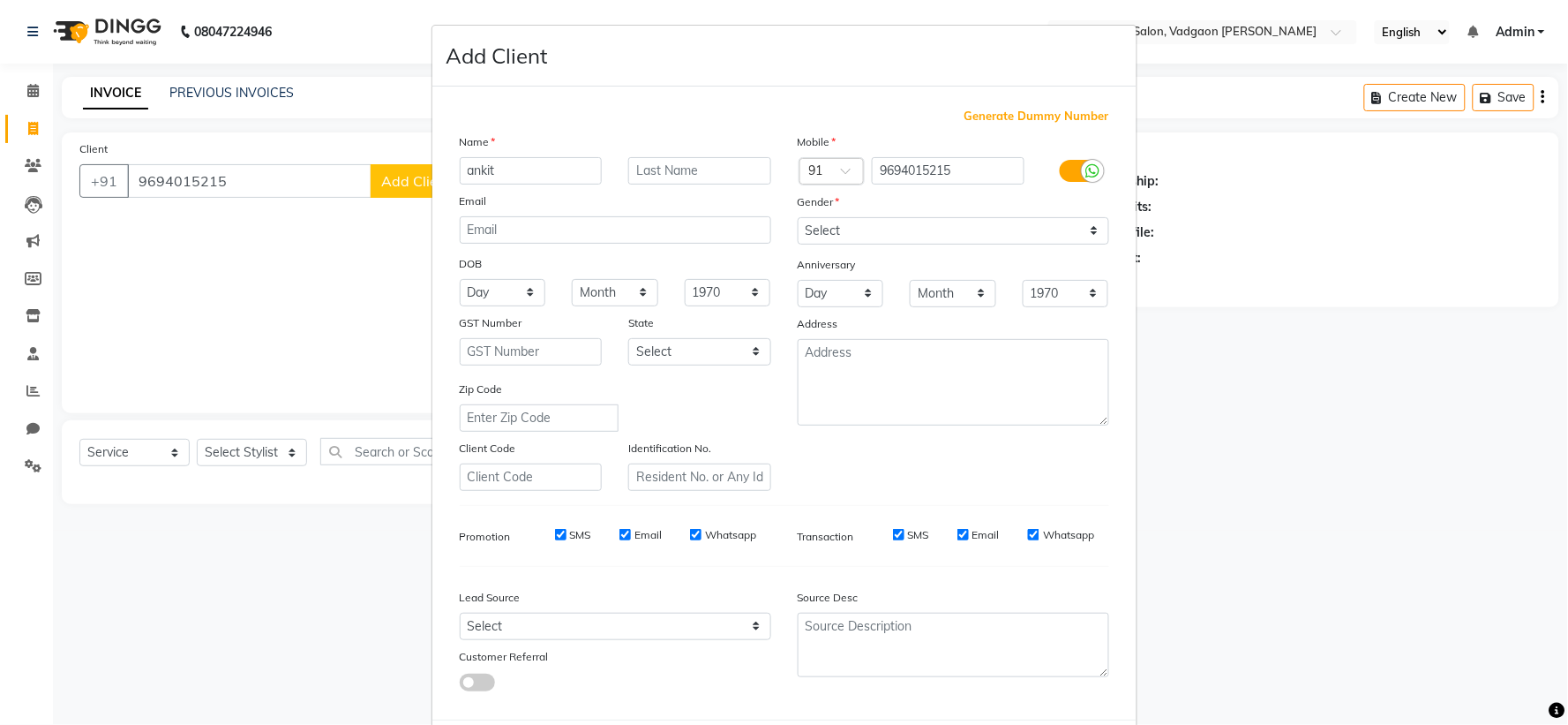
type input "ankit"
click at [745, 171] on input "text" at bounding box center [699, 170] width 143 height 27
type input "[PERSON_NAME]"
drag, startPoint x: 840, startPoint y: 196, endPoint x: 872, endPoint y: 217, distance: 38.3
click at [867, 207] on div "Mobile Country Code × 91 9694015215 Gender Select [DEMOGRAPHIC_DATA] [DEMOGRAPH…" at bounding box center [952, 311] width 338 height 358
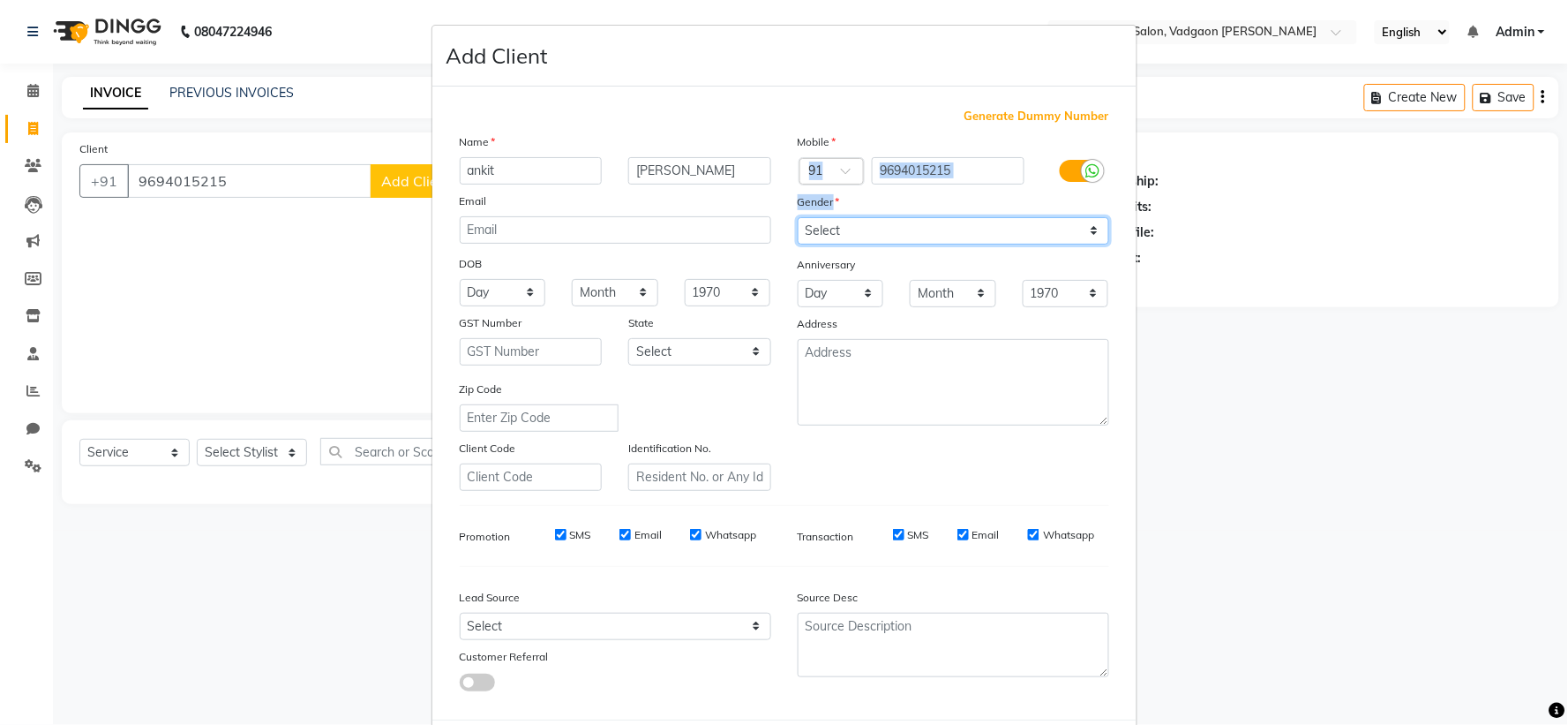
click at [863, 228] on select "Select [DEMOGRAPHIC_DATA] [DEMOGRAPHIC_DATA] Other Prefer Not To Say" at bounding box center [953, 231] width 311 height 27
select select "[DEMOGRAPHIC_DATA]"
click at [798, 217] on select "Select [DEMOGRAPHIC_DATA] [DEMOGRAPHIC_DATA] Other Prefer Not To Say" at bounding box center [953, 231] width 311 height 27
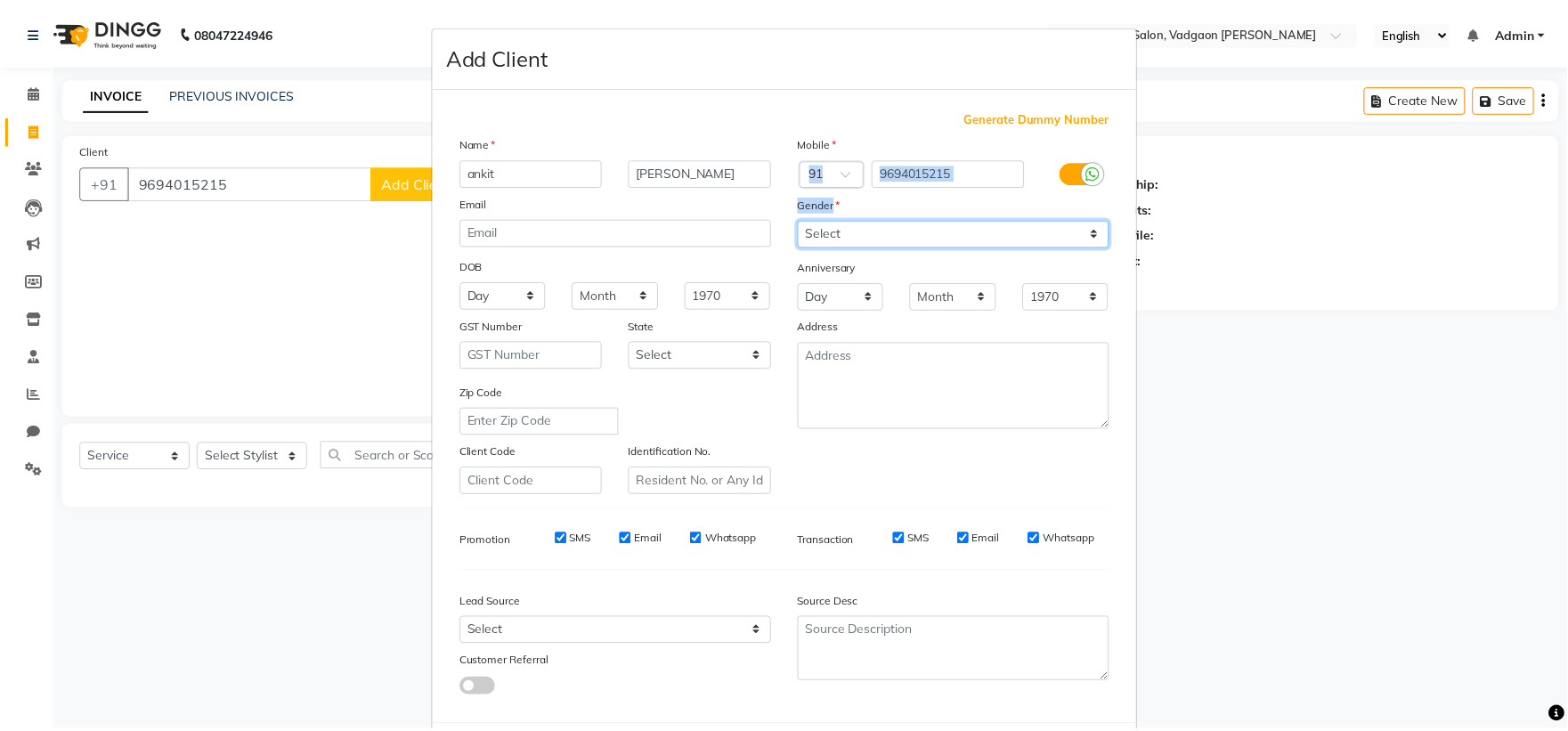
scroll to position [91, 0]
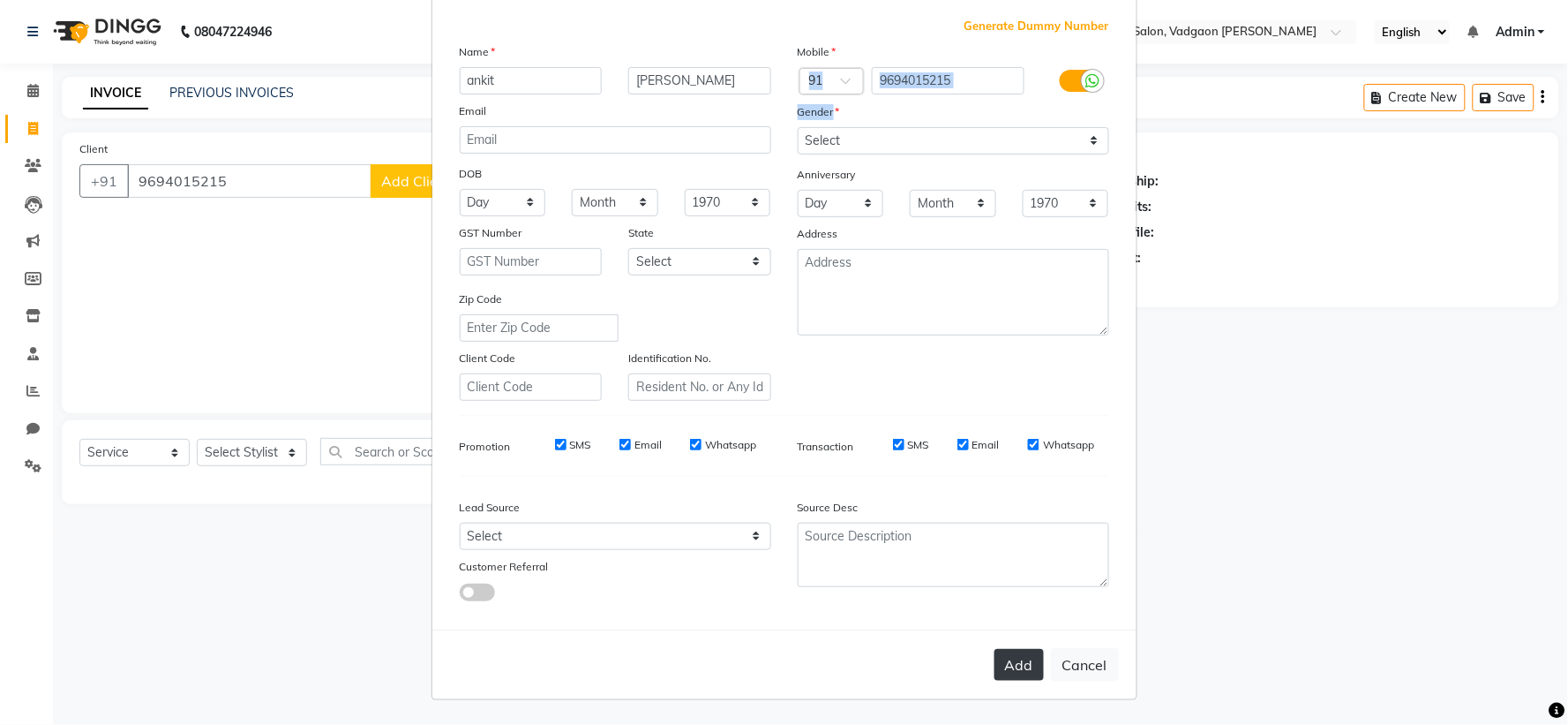
click at [1004, 655] on button "Add" at bounding box center [1018, 665] width 50 height 32
select select
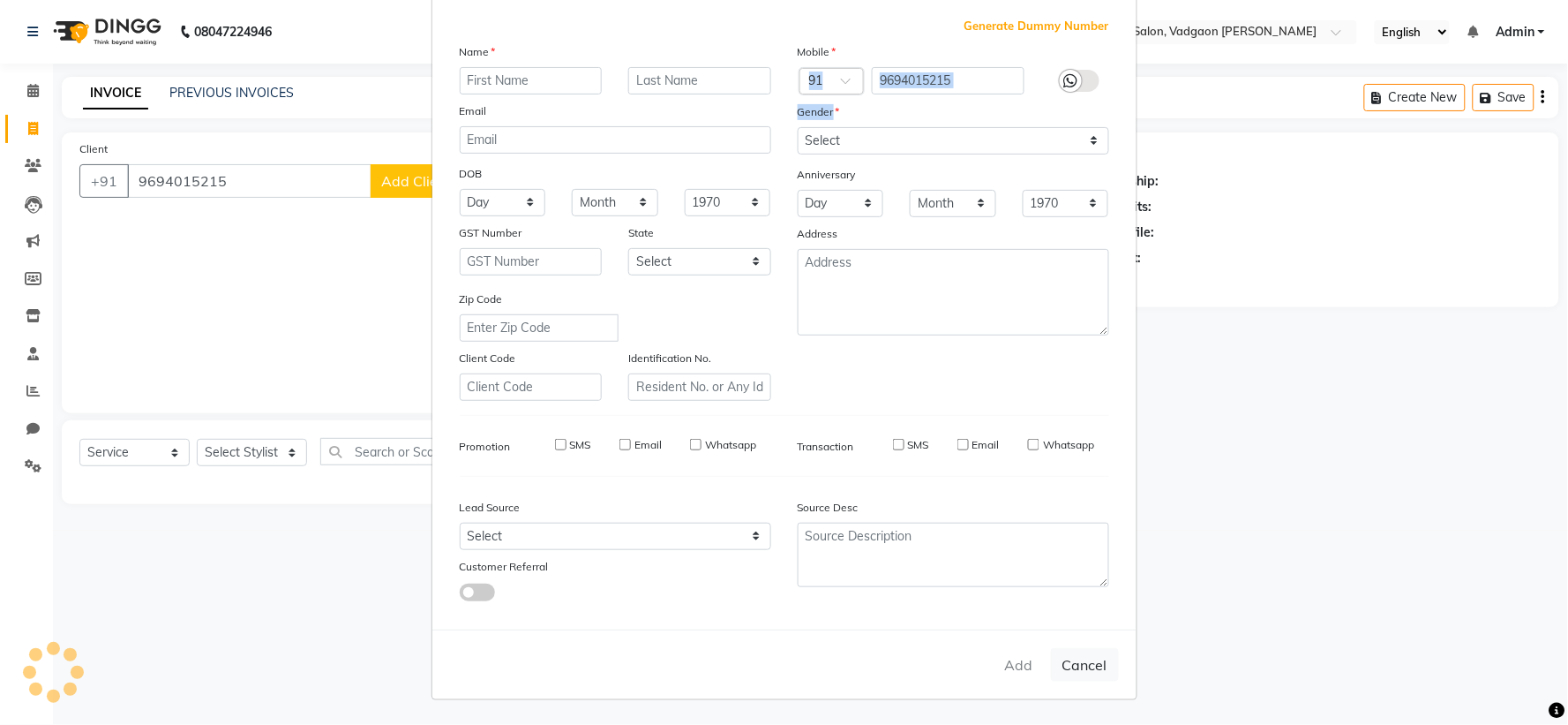
select select
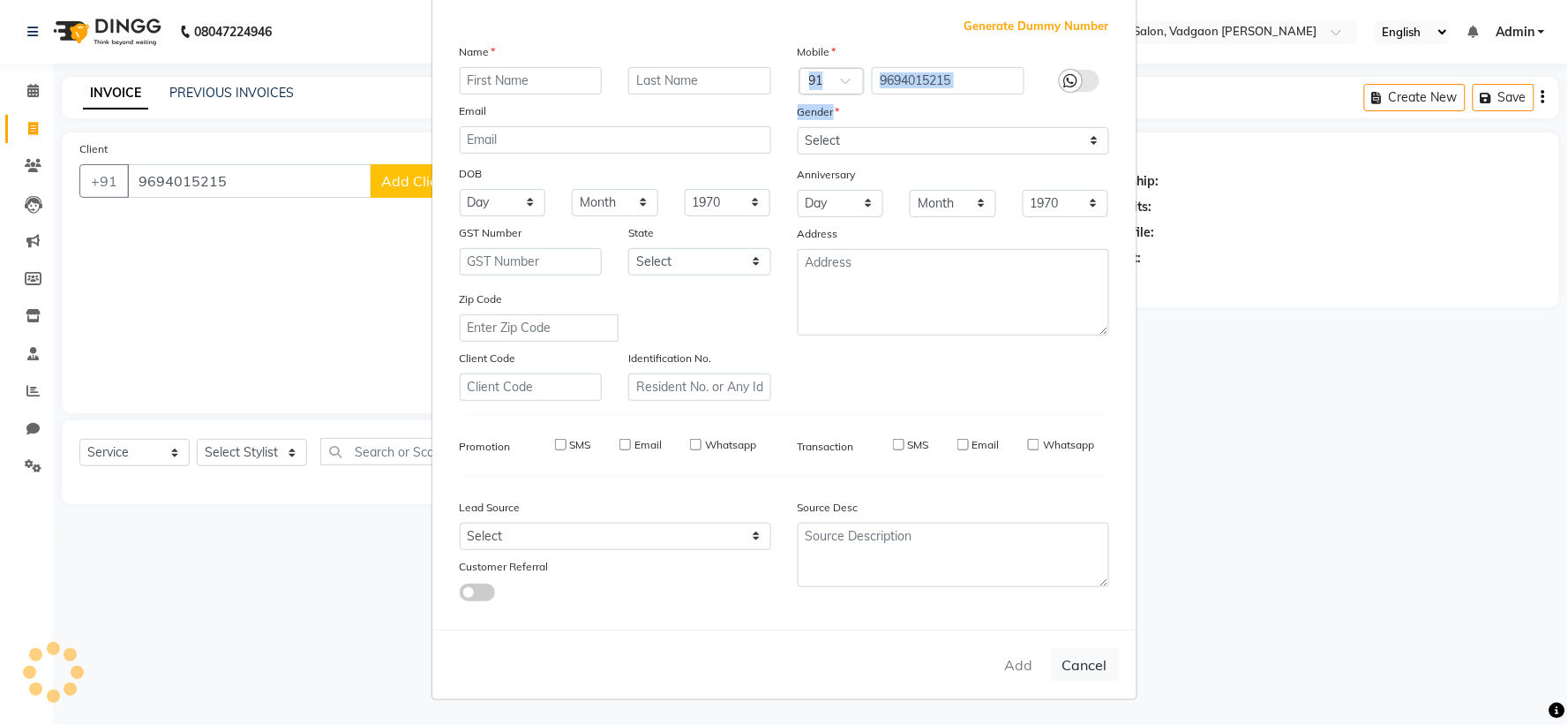
checkbox input "false"
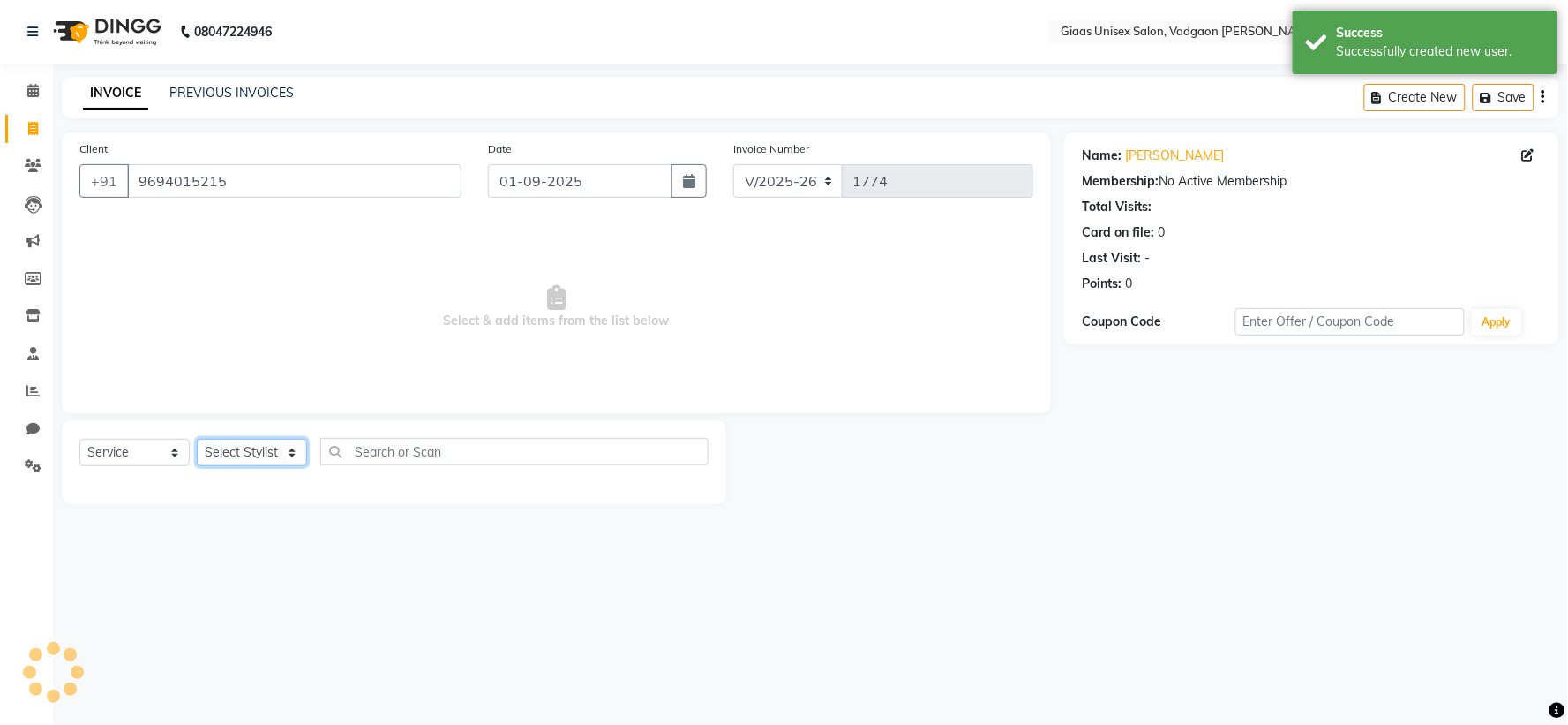
click at [289, 454] on select "Select Stylist [PERSON_NAME] [PERSON_NAME] [PERSON_NAME] [PERSON_NAME] [PERSON_…" at bounding box center [251, 453] width 110 height 27
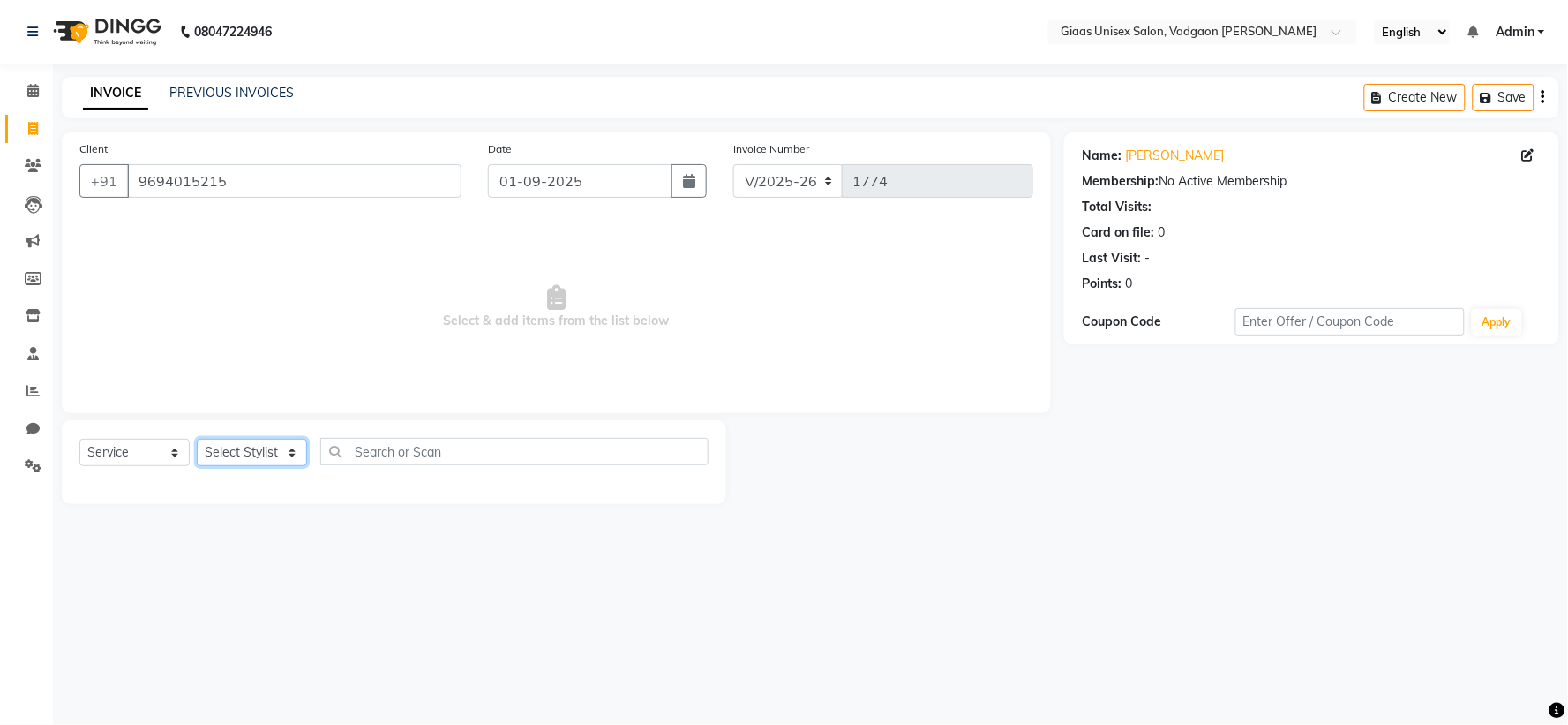
select select "80867"
click at [196, 440] on select "Select Stylist [PERSON_NAME] [PERSON_NAME] [PERSON_NAME] [PERSON_NAME] [PERSON_…" at bounding box center [251, 453] width 110 height 27
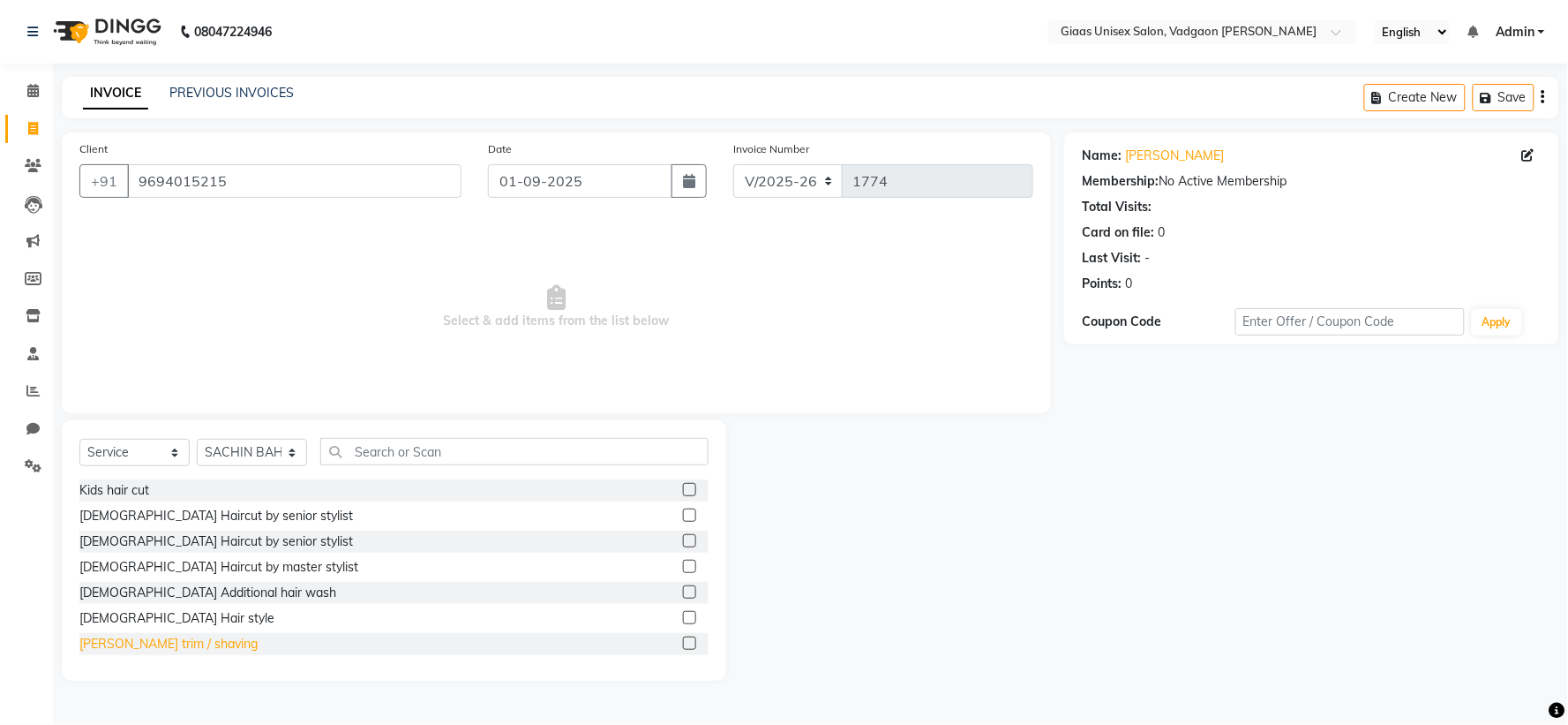
click at [186, 640] on div "[PERSON_NAME] trim / shaving" at bounding box center [168, 643] width 178 height 18
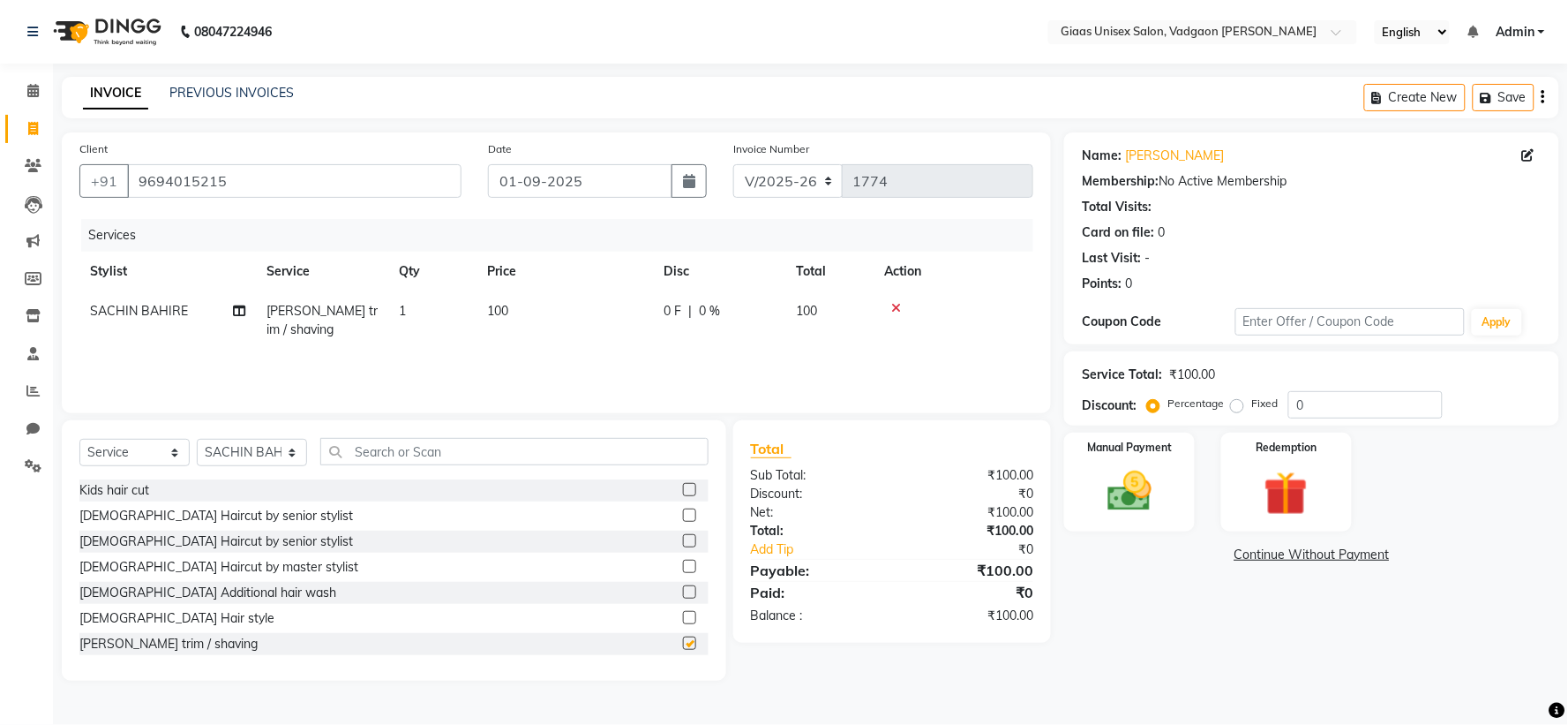
checkbox input "false"
click at [1160, 510] on img at bounding box center [1129, 491] width 74 height 53
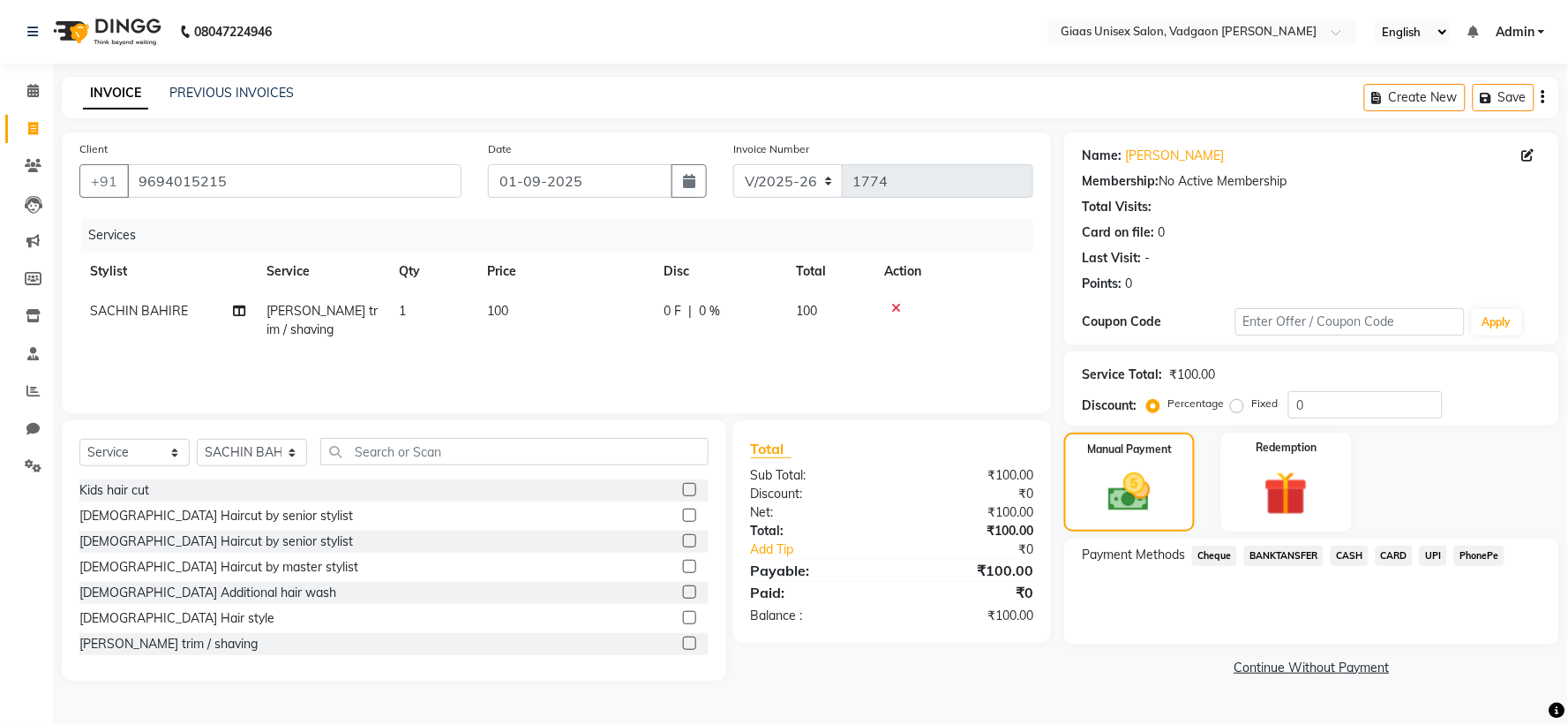
click at [1488, 553] on span "PhonePe" at bounding box center [1479, 555] width 51 height 20
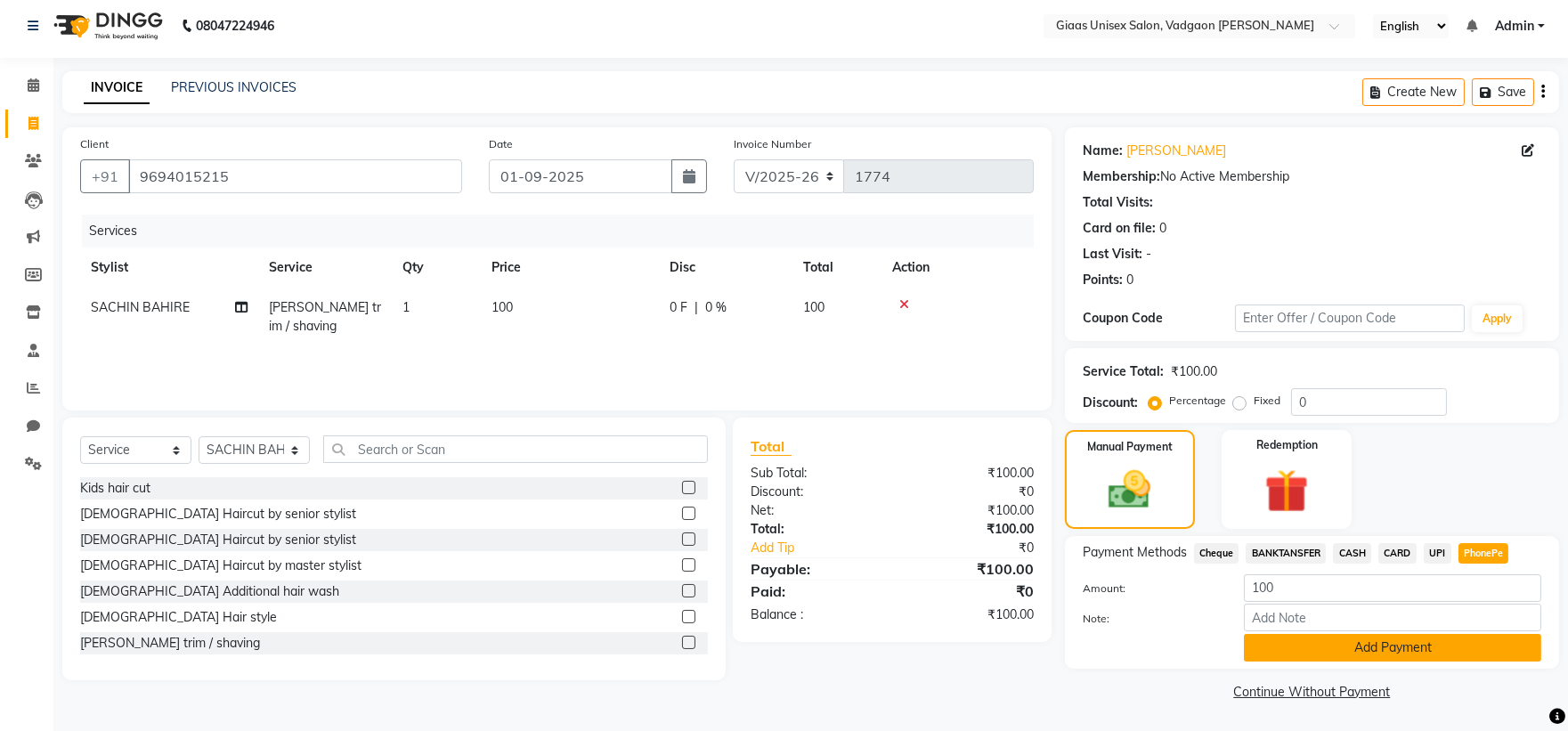
click at [1283, 635] on button "Add Payment" at bounding box center [1392, 648] width 297 height 27
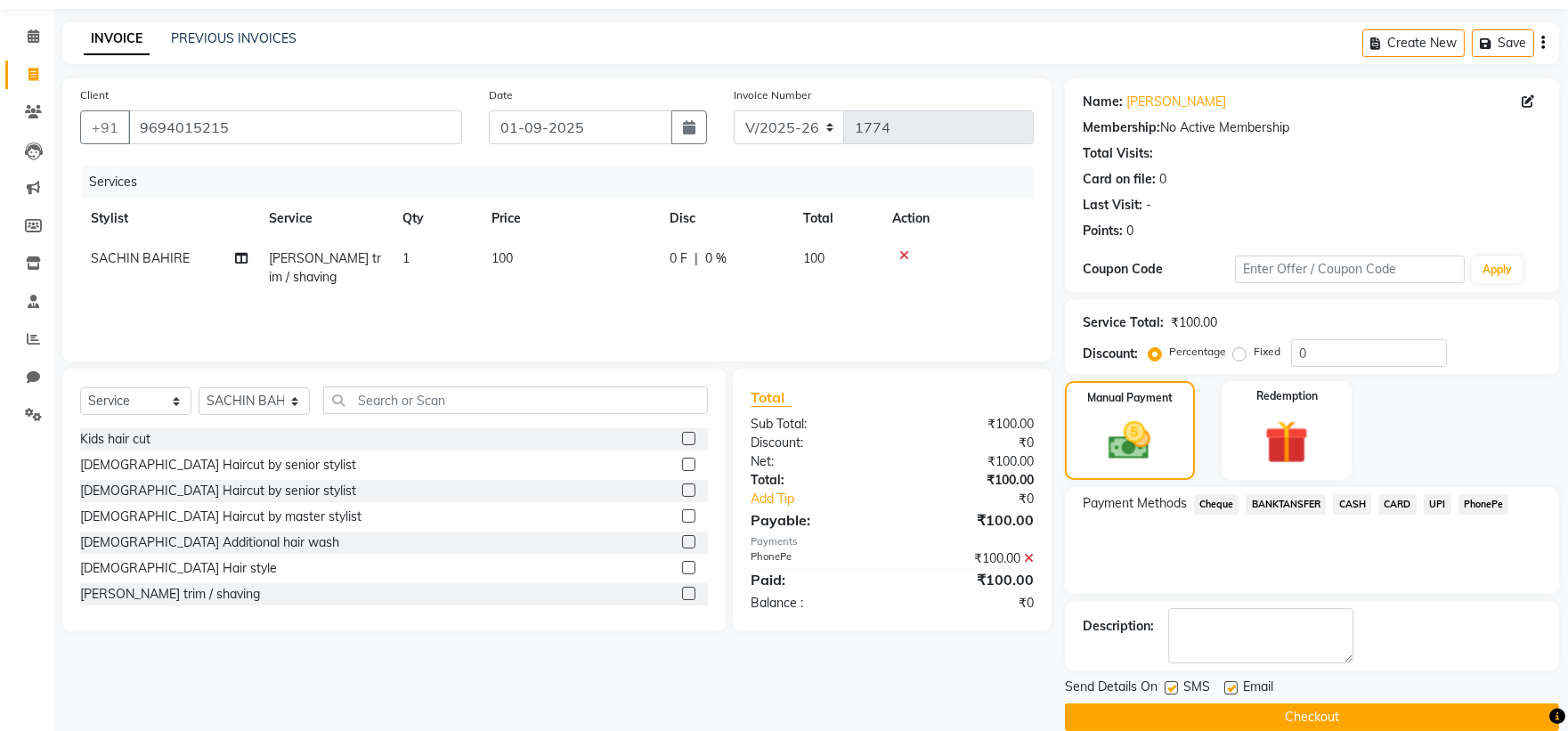
scroll to position [81, 0]
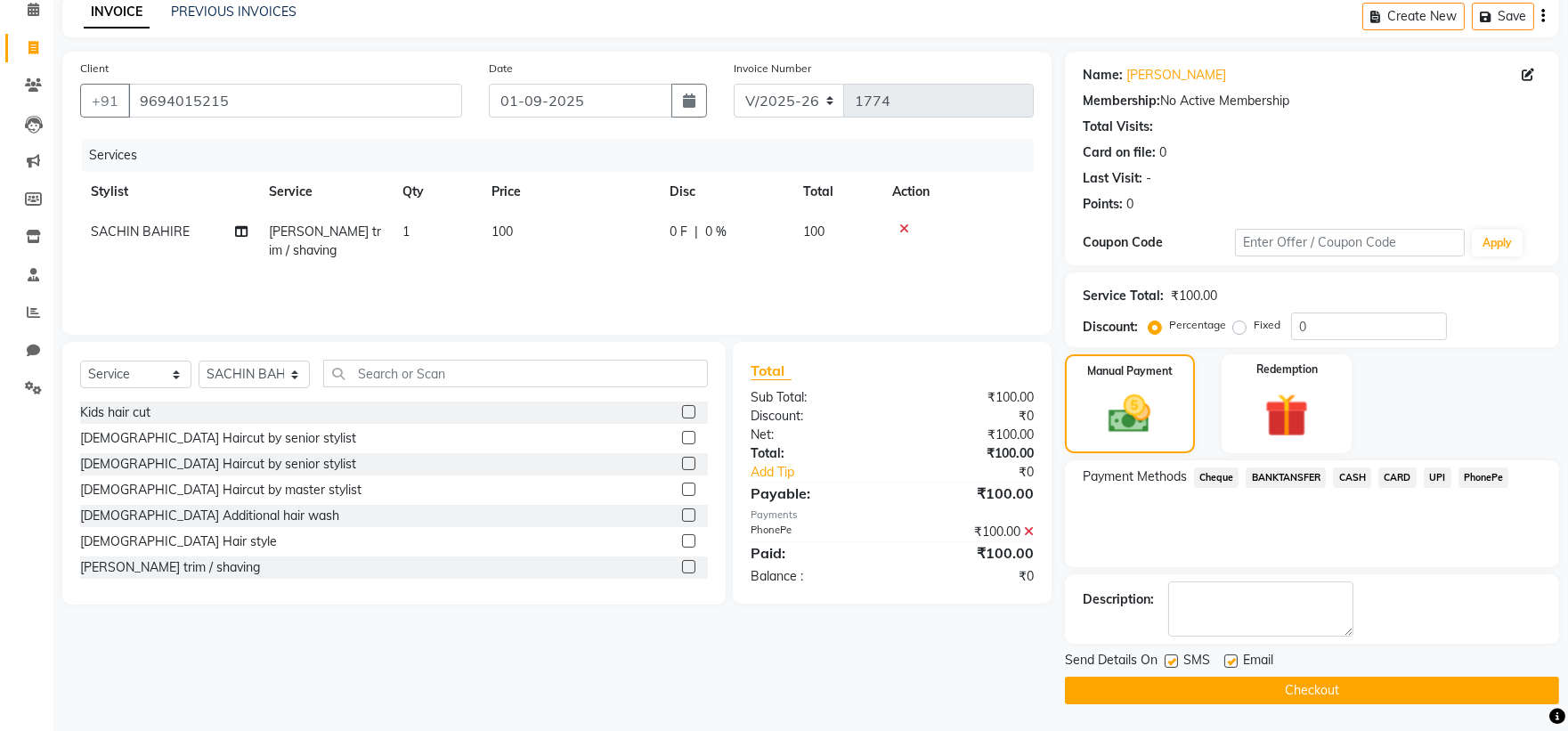
click at [1167, 676] on button "Checkout" at bounding box center [1312, 690] width 494 height 27
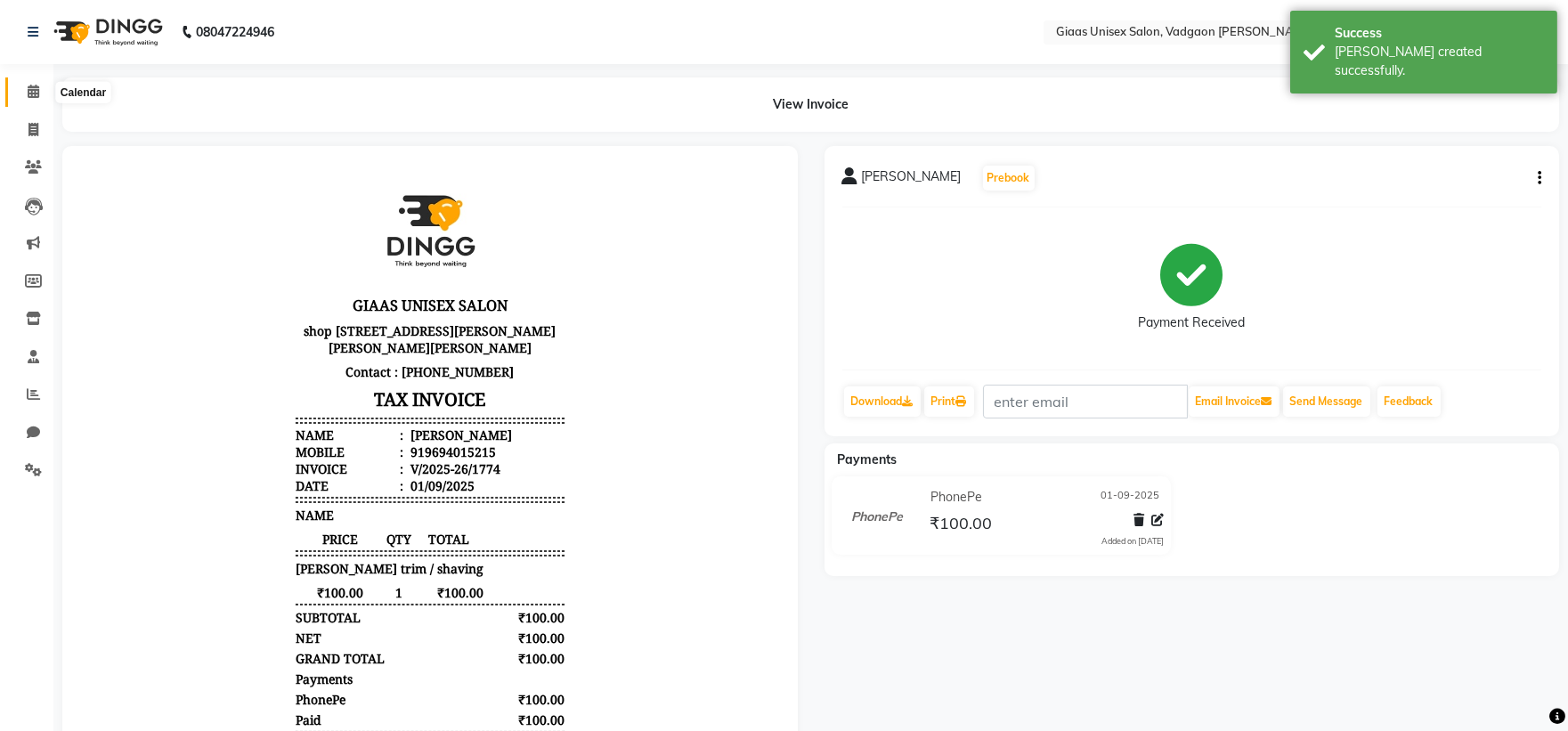
click at [33, 86] on icon at bounding box center [33, 91] width 12 height 14
